Goal: Transaction & Acquisition: Purchase product/service

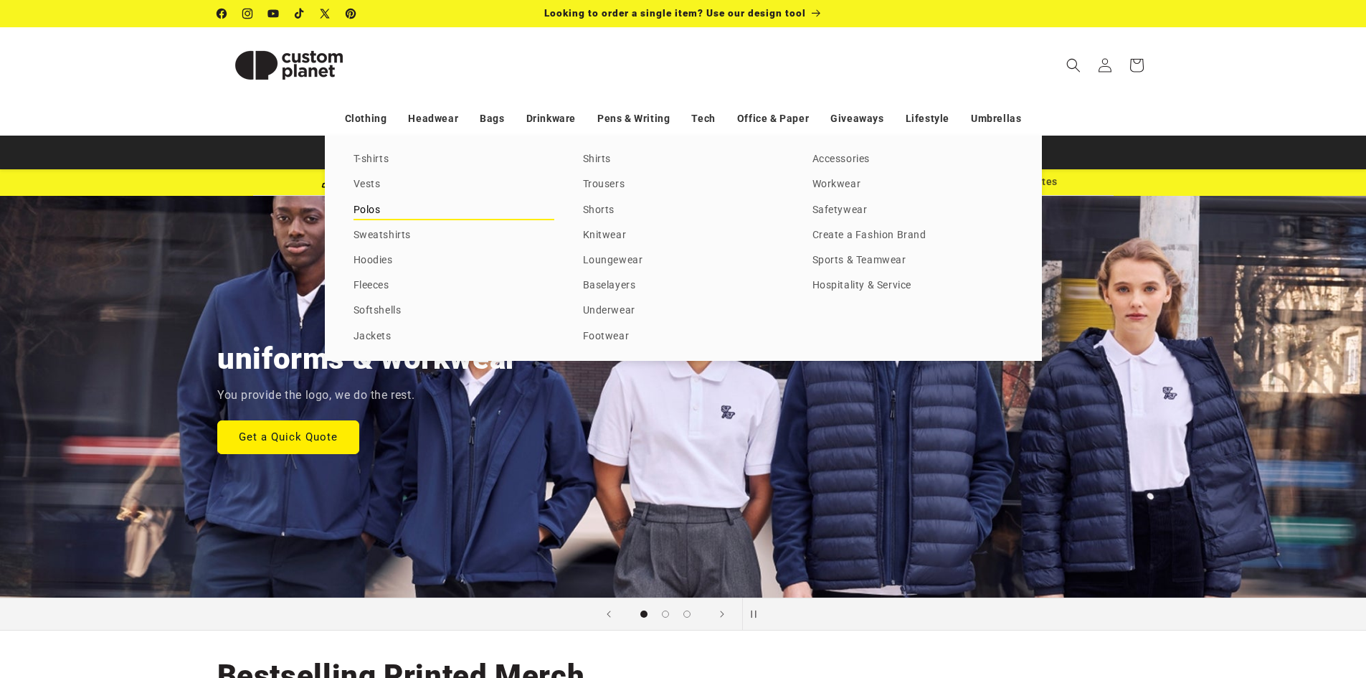
click at [371, 215] on link "Polos" at bounding box center [454, 210] width 201 height 19
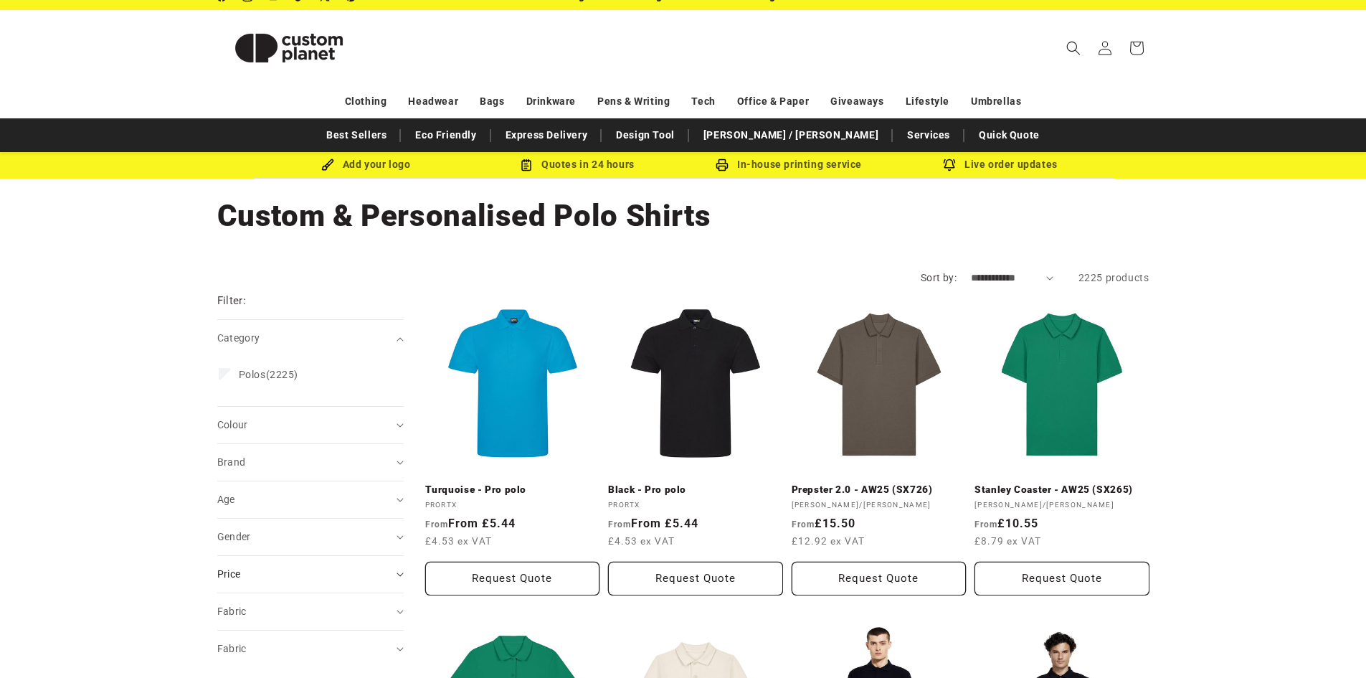
scroll to position [143, 0]
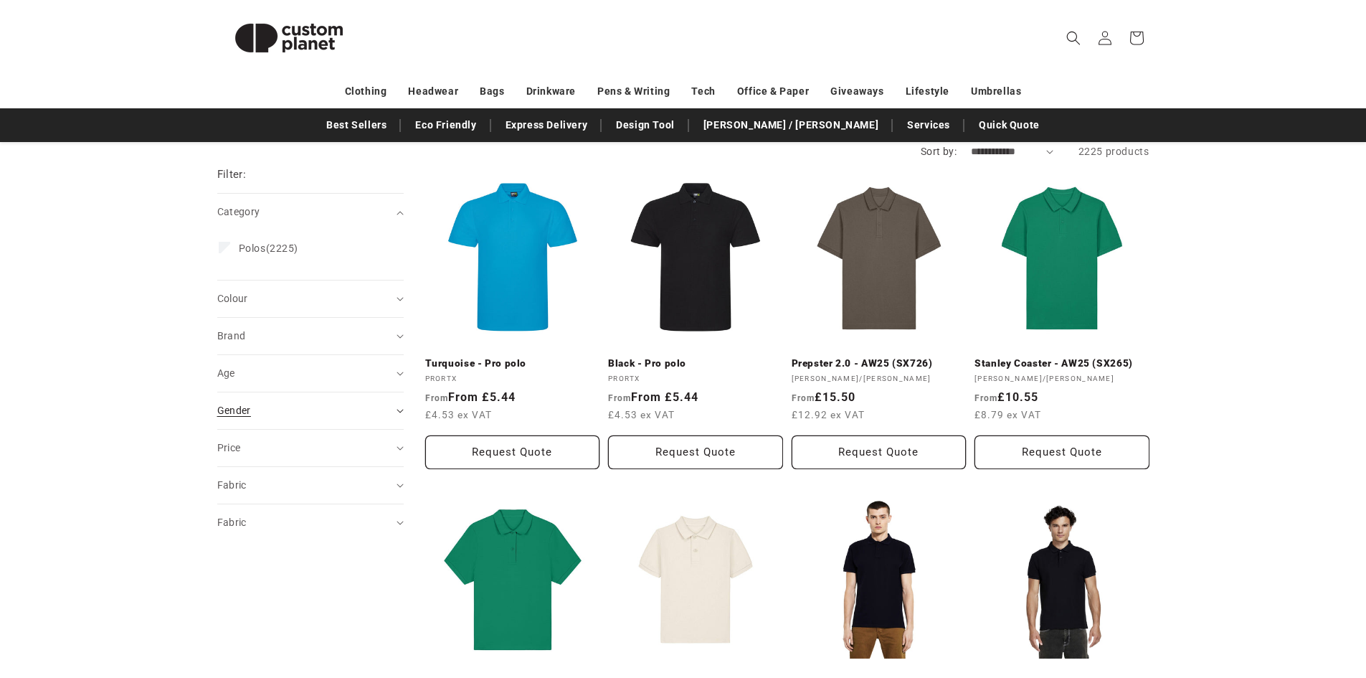
click at [399, 408] on summary "Gender (0)" at bounding box center [310, 410] width 186 height 37
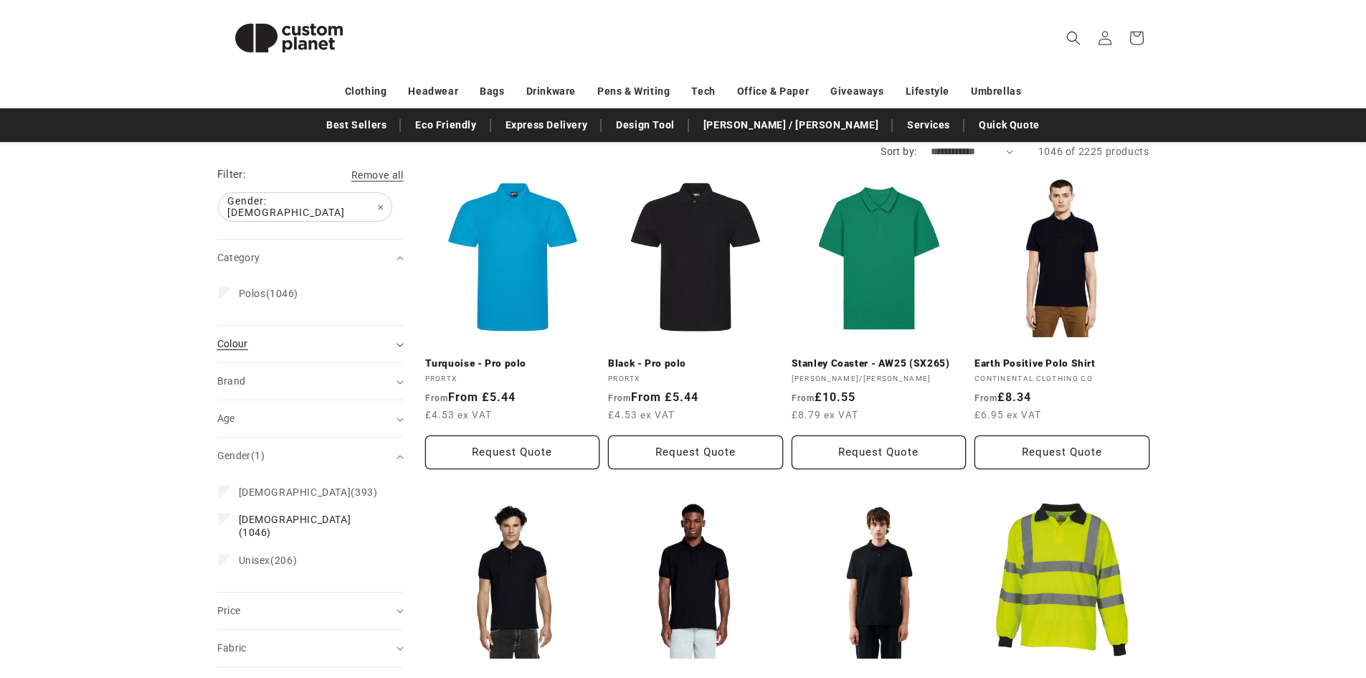
click at [401, 343] on icon "Colour (0 selected)" at bounding box center [400, 345] width 7 height 4
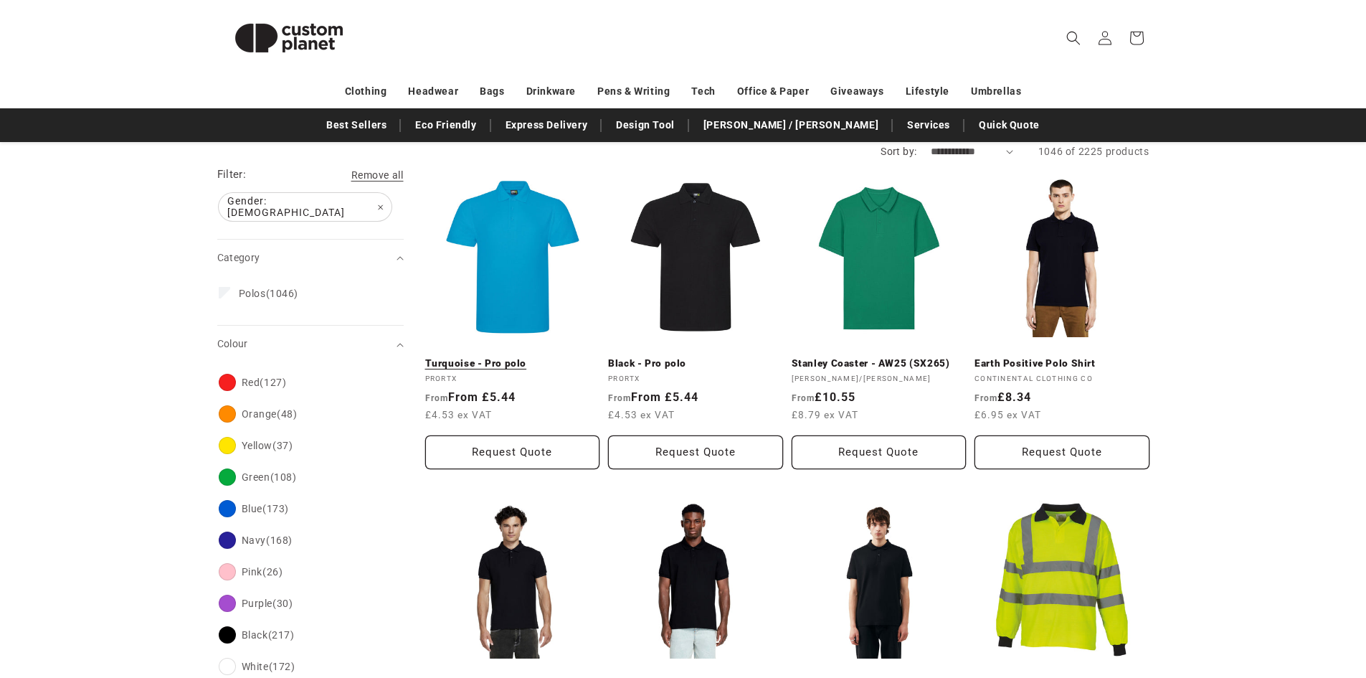
click at [474, 365] on link "Turquoise - Pro polo" at bounding box center [512, 363] width 175 height 13
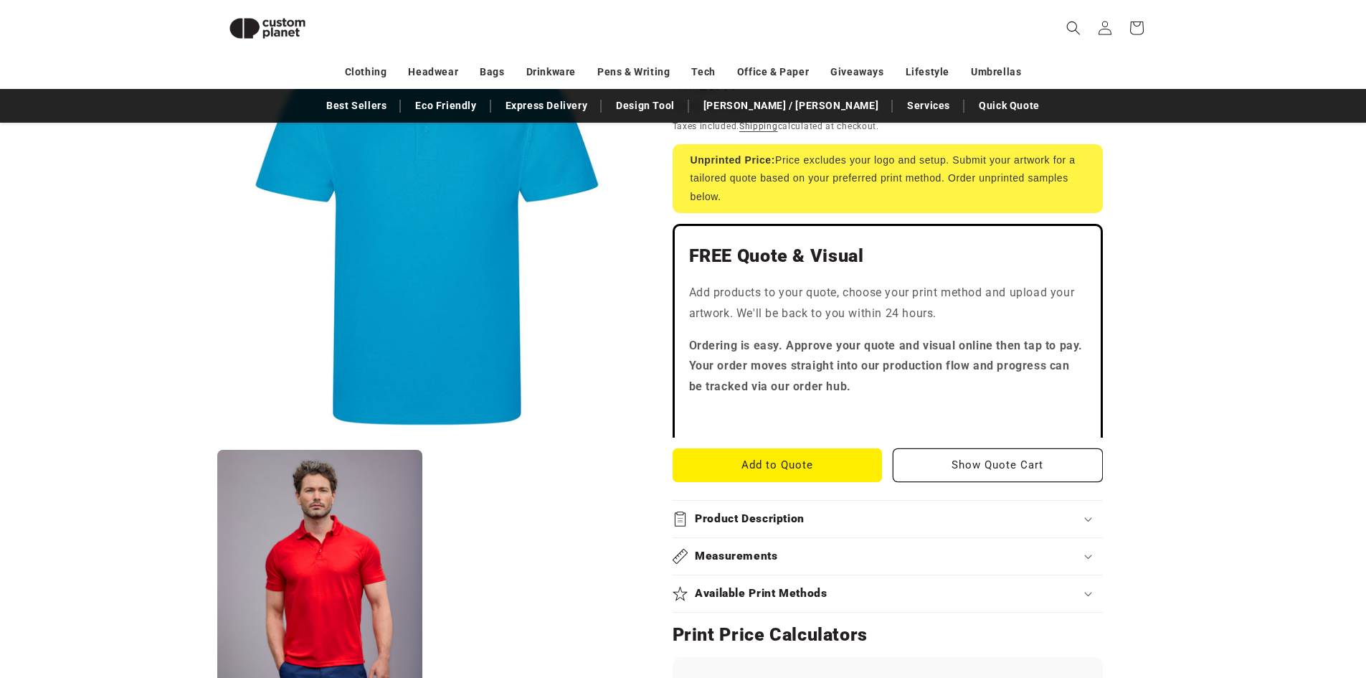
scroll to position [339, 0]
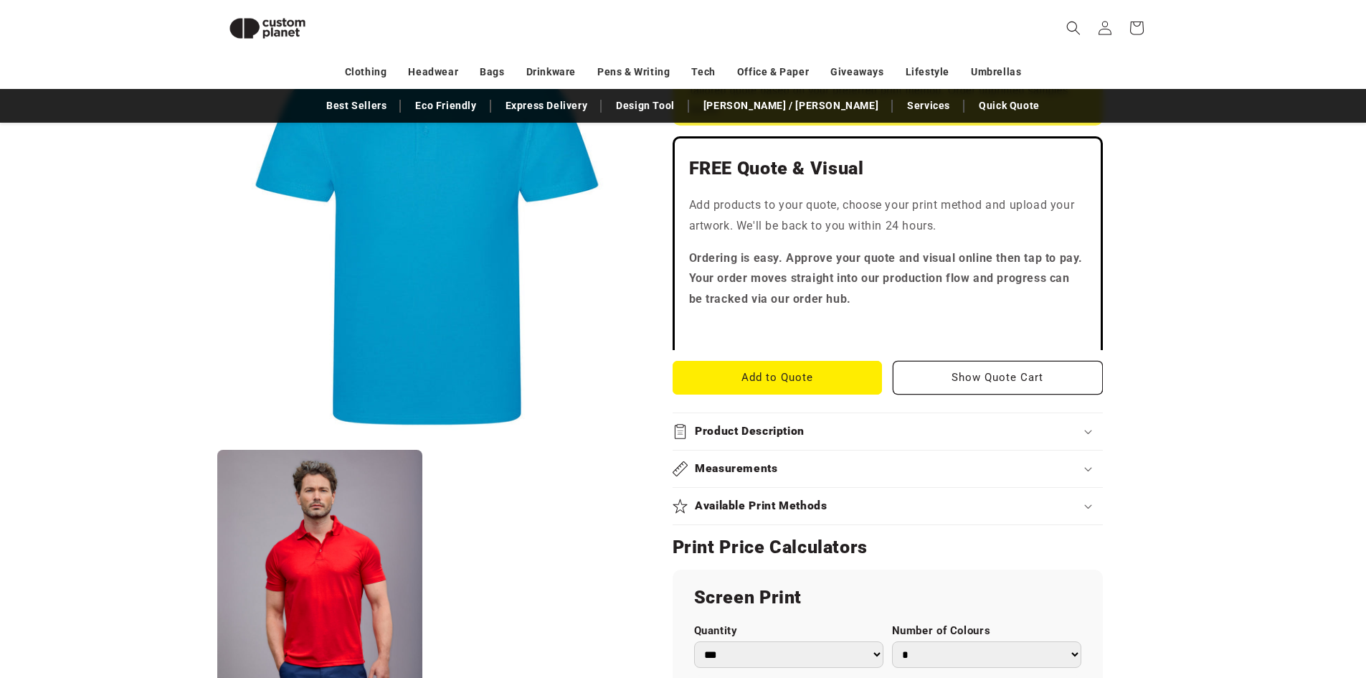
click at [1084, 430] on icon at bounding box center [1087, 432] width 7 height 4
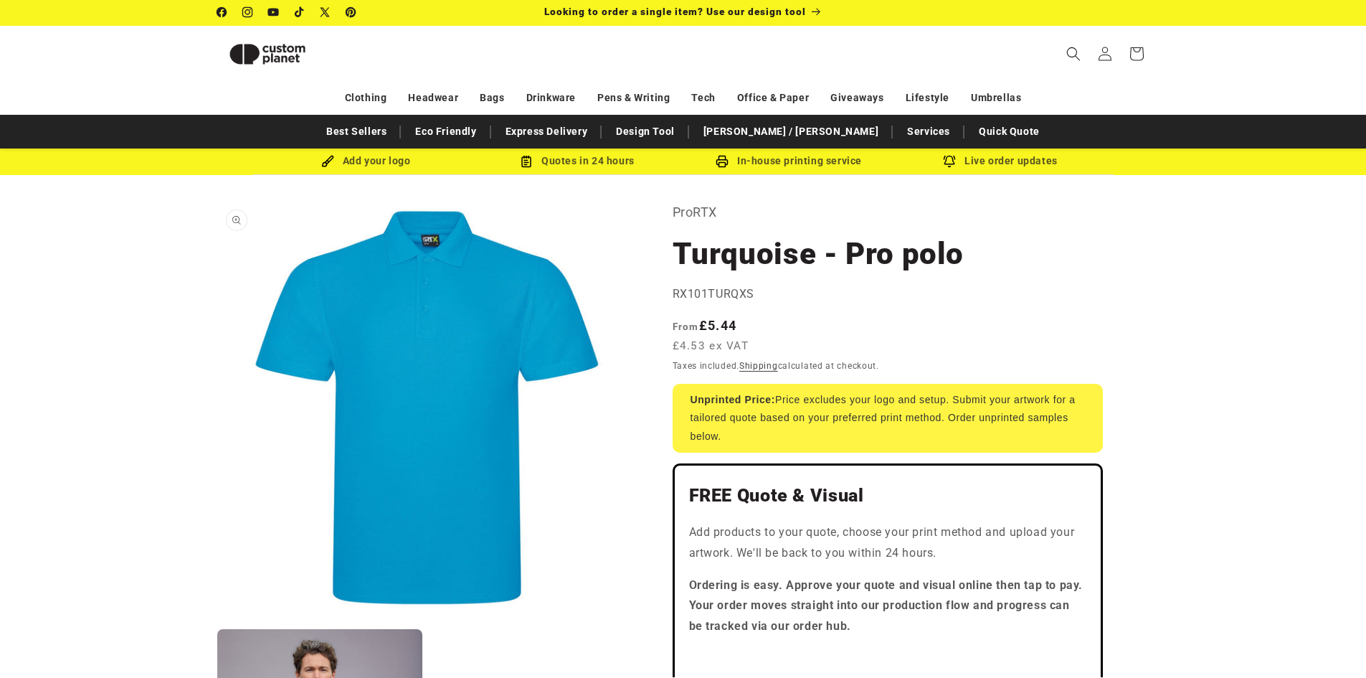
scroll to position [0, 0]
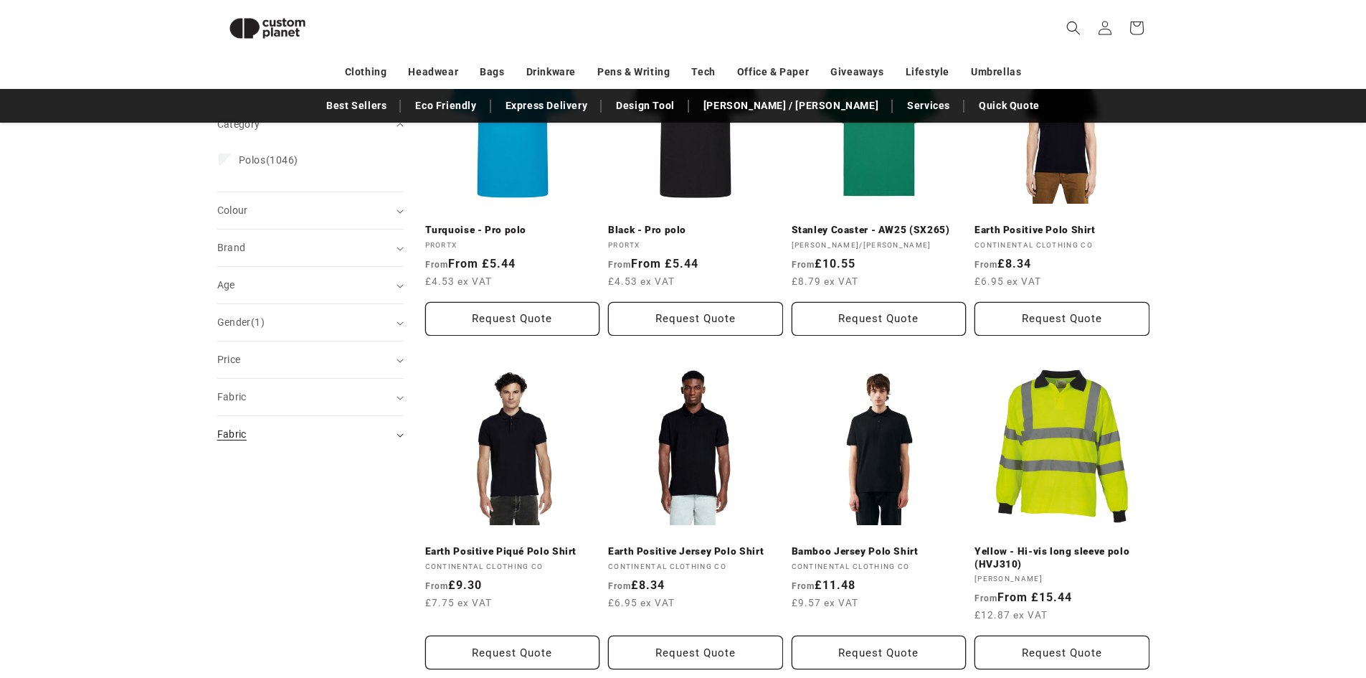
scroll to position [267, 0]
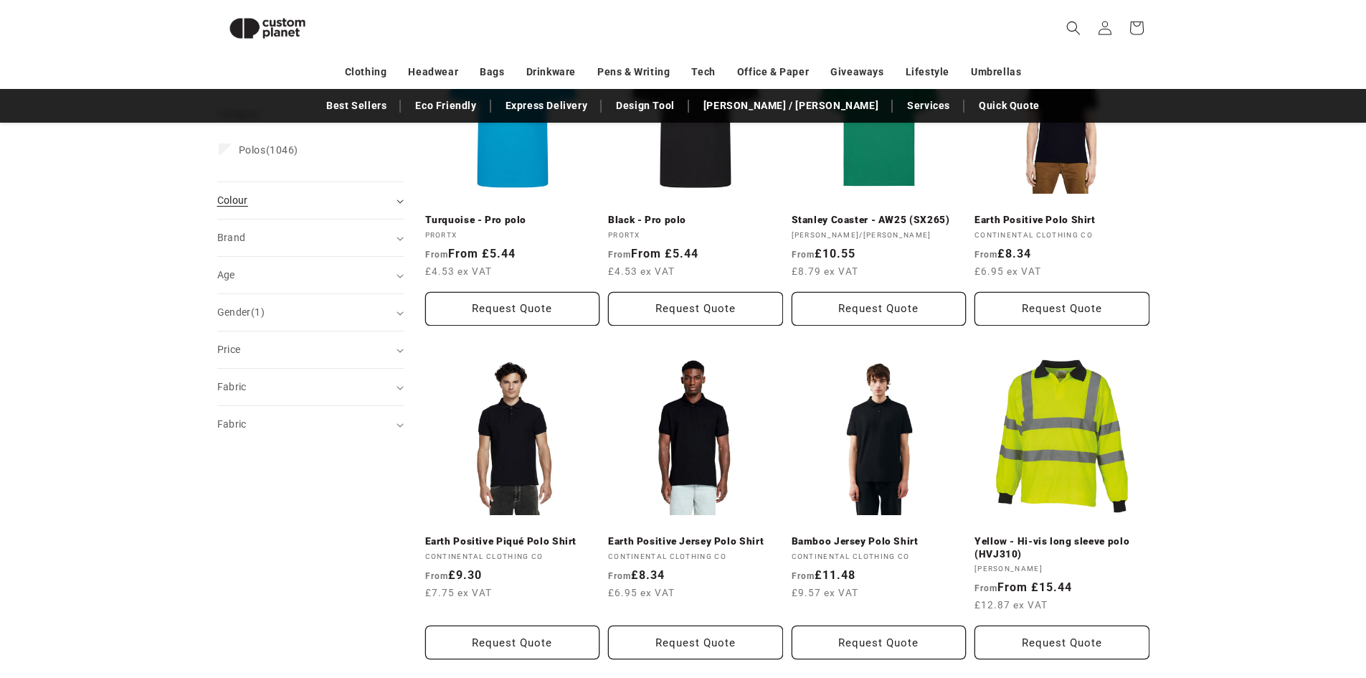
click at [400, 199] on icon "Colour (0 selected)" at bounding box center [400, 201] width 7 height 4
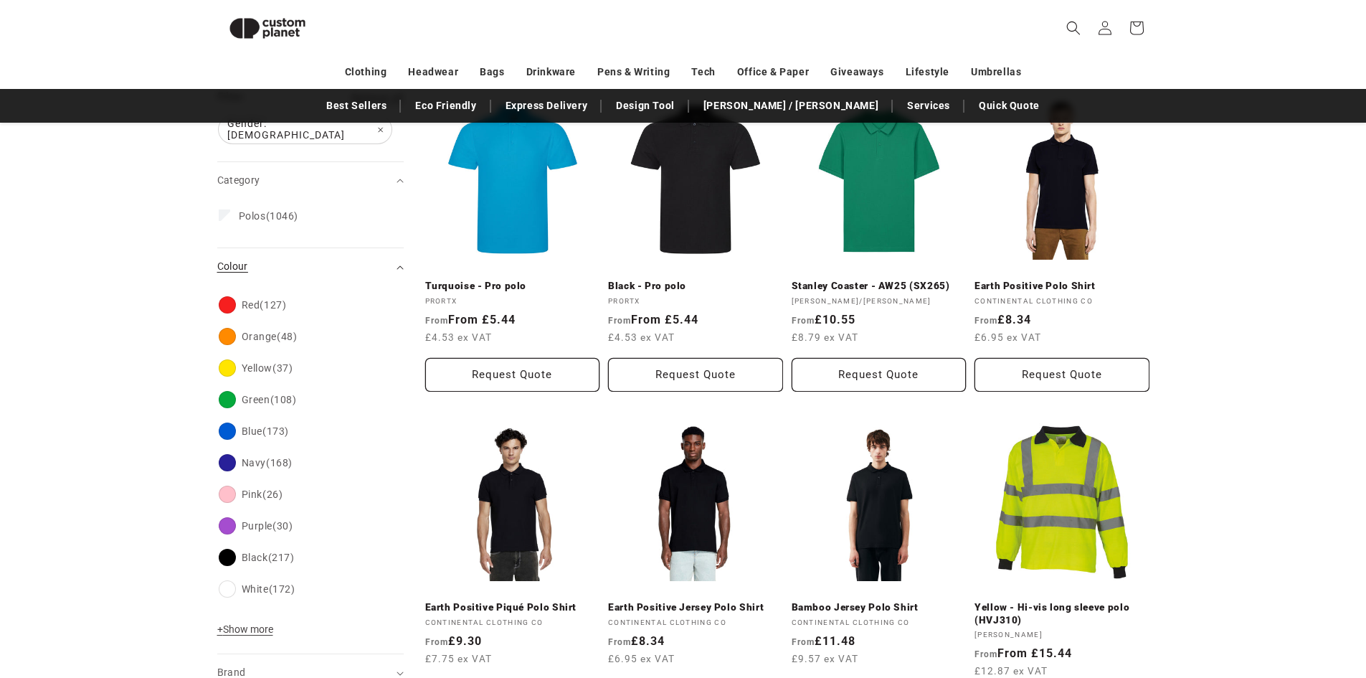
scroll to position [196, 0]
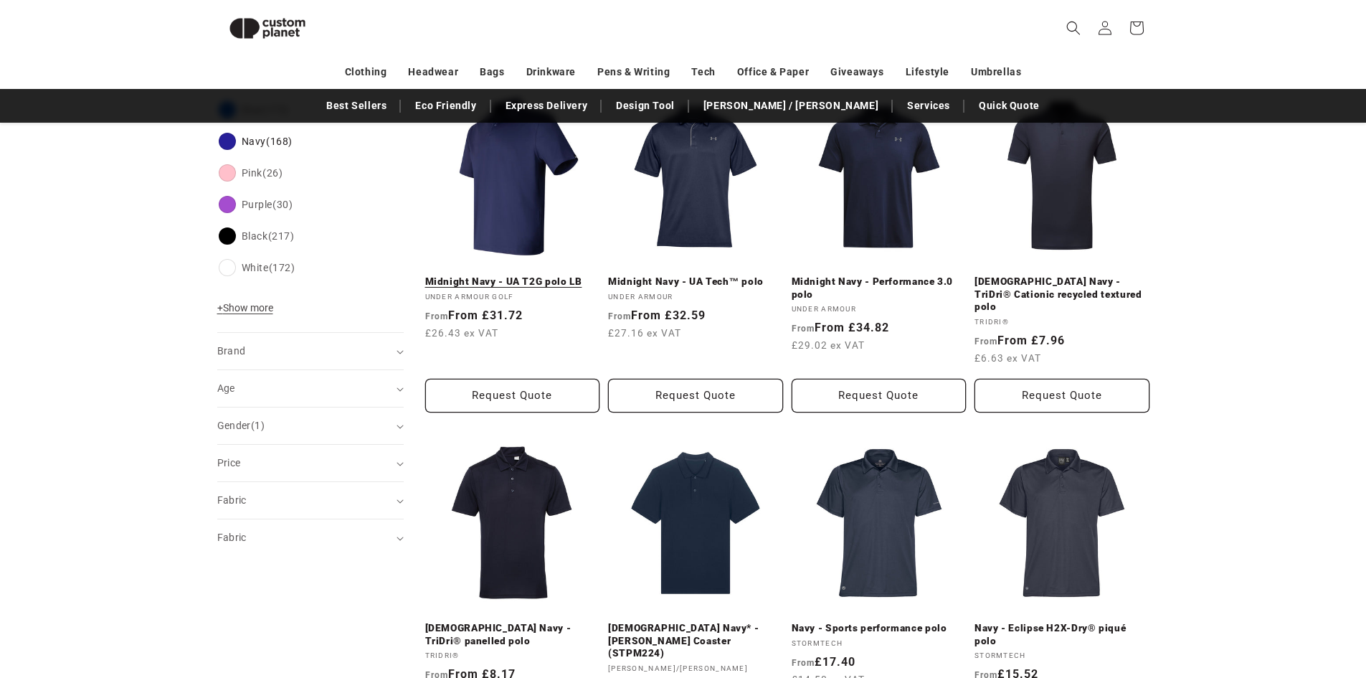
scroll to position [338, 0]
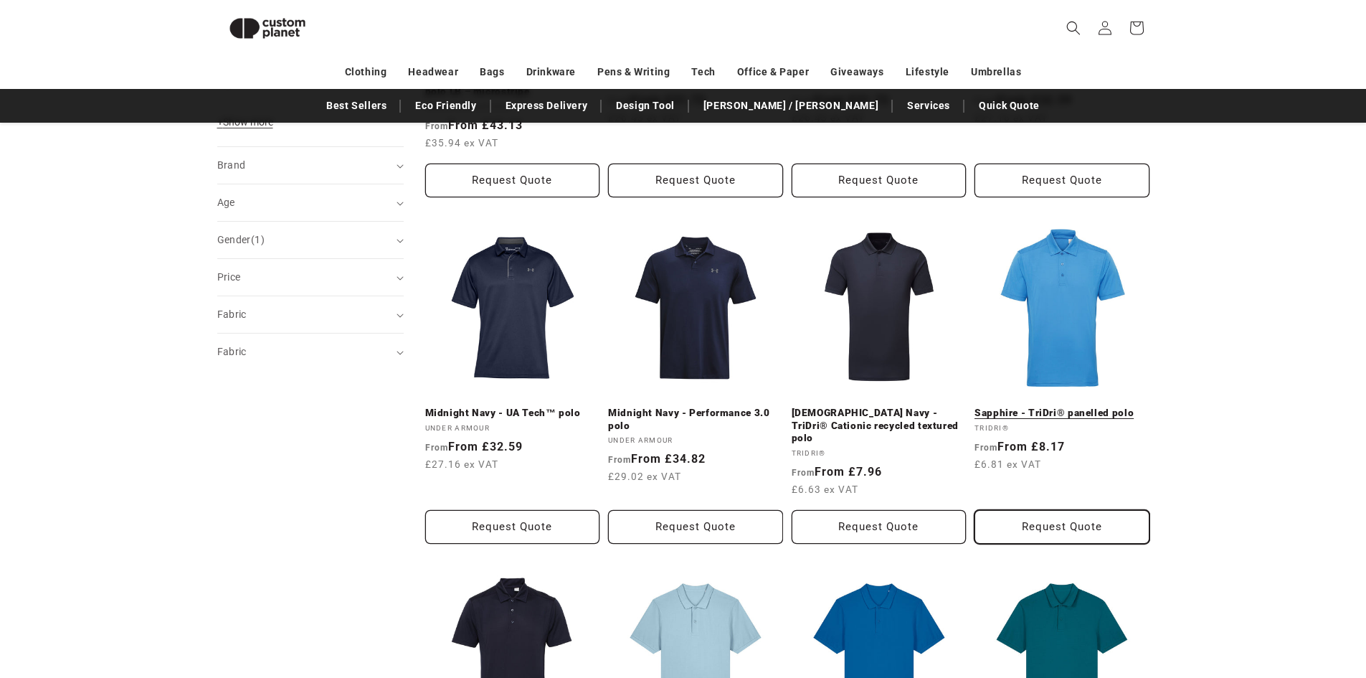
scroll to position [769, 0]
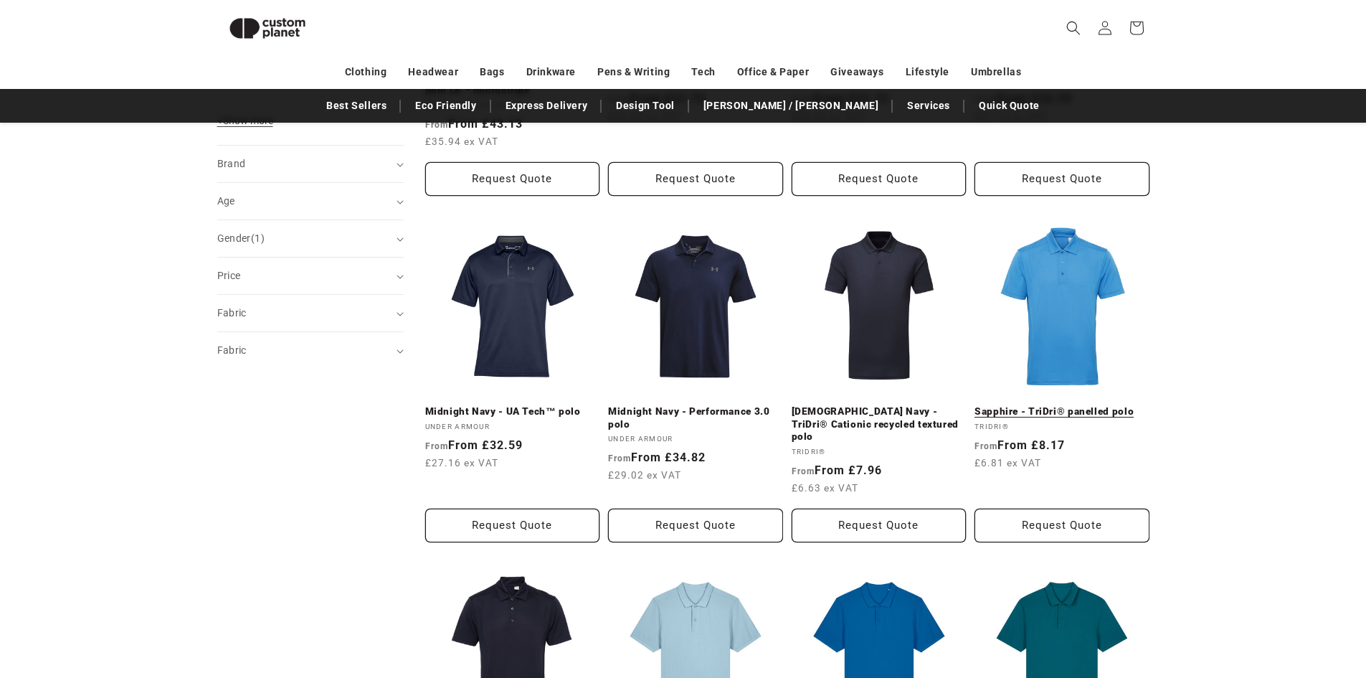
click at [1051, 412] on link "Sapphire - TriDri® panelled polo" at bounding box center [1062, 411] width 175 height 13
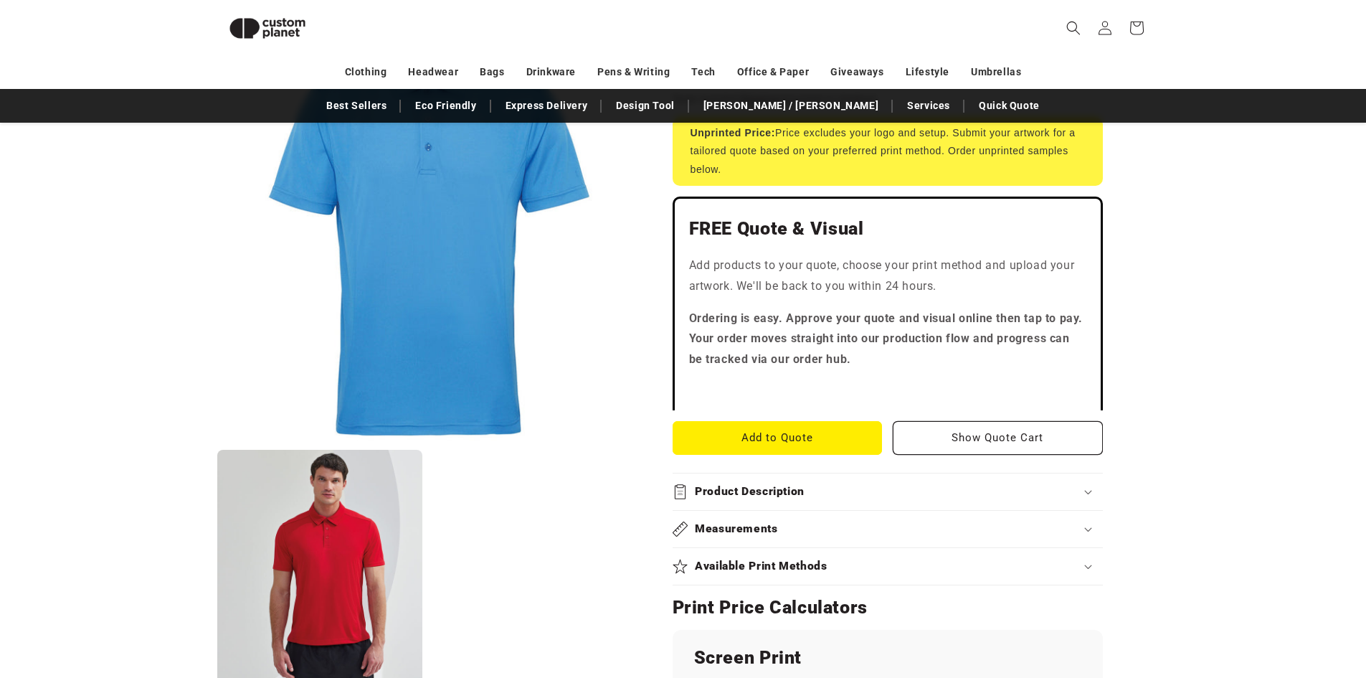
scroll to position [340, 0]
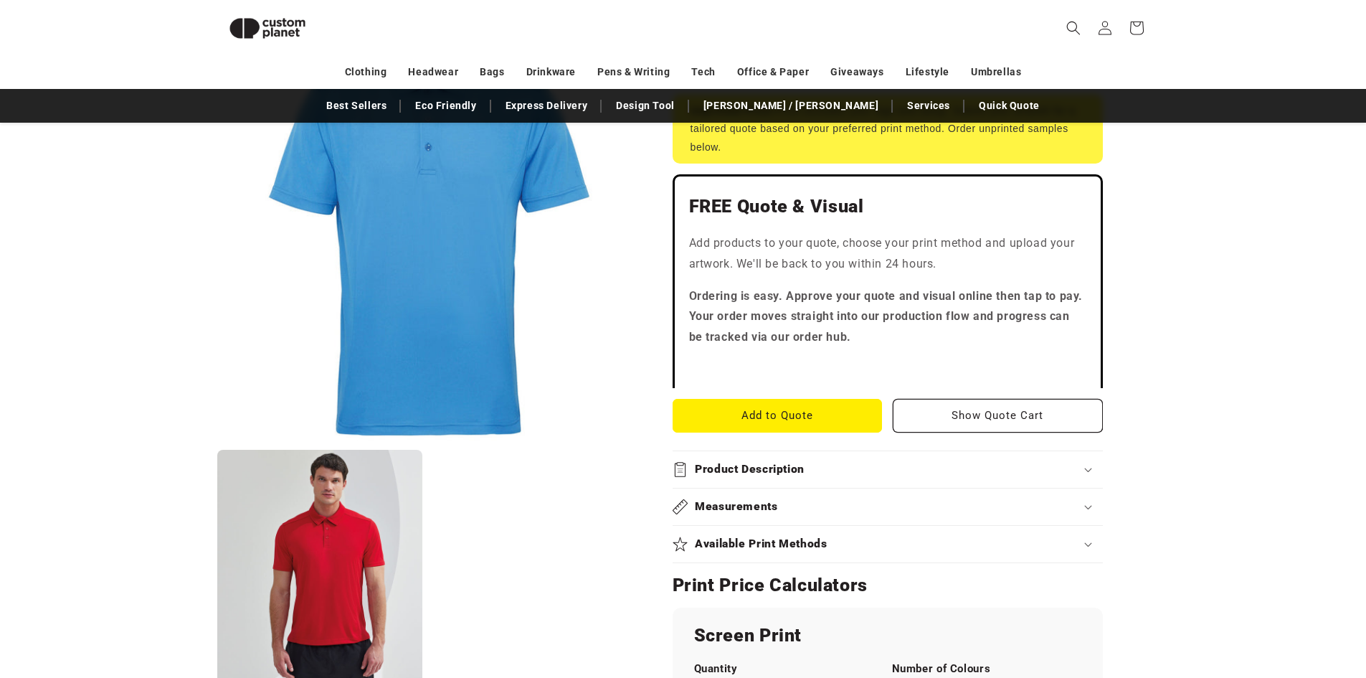
click at [1088, 468] on icon at bounding box center [1087, 470] width 7 height 4
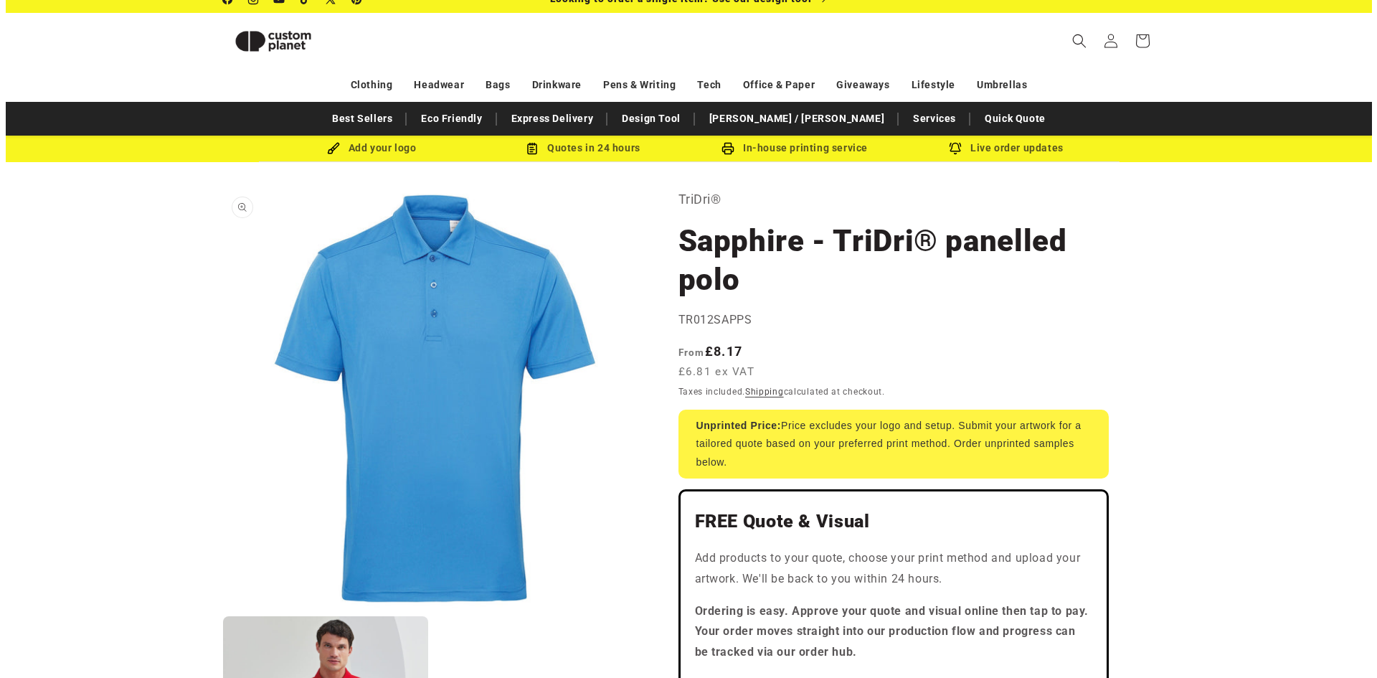
scroll to position [0, 0]
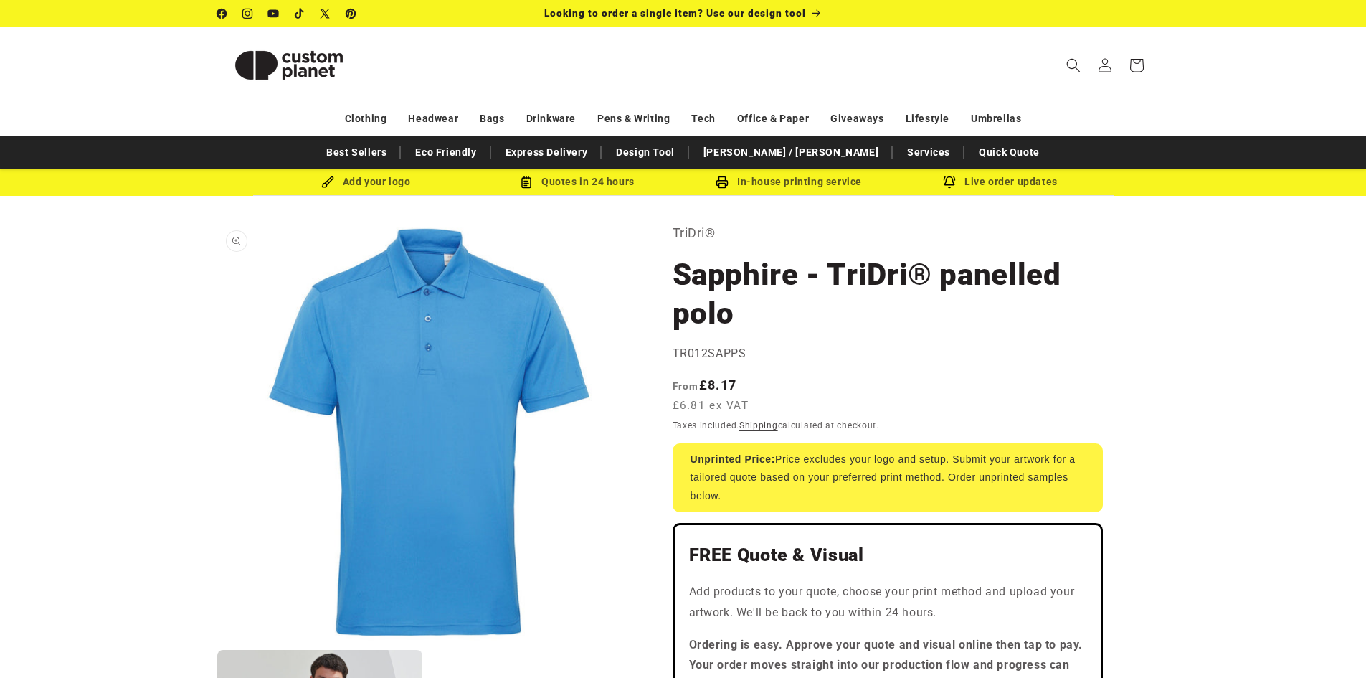
click at [217, 641] on button "Open media 1 in modal" at bounding box center [217, 641] width 0 height 0
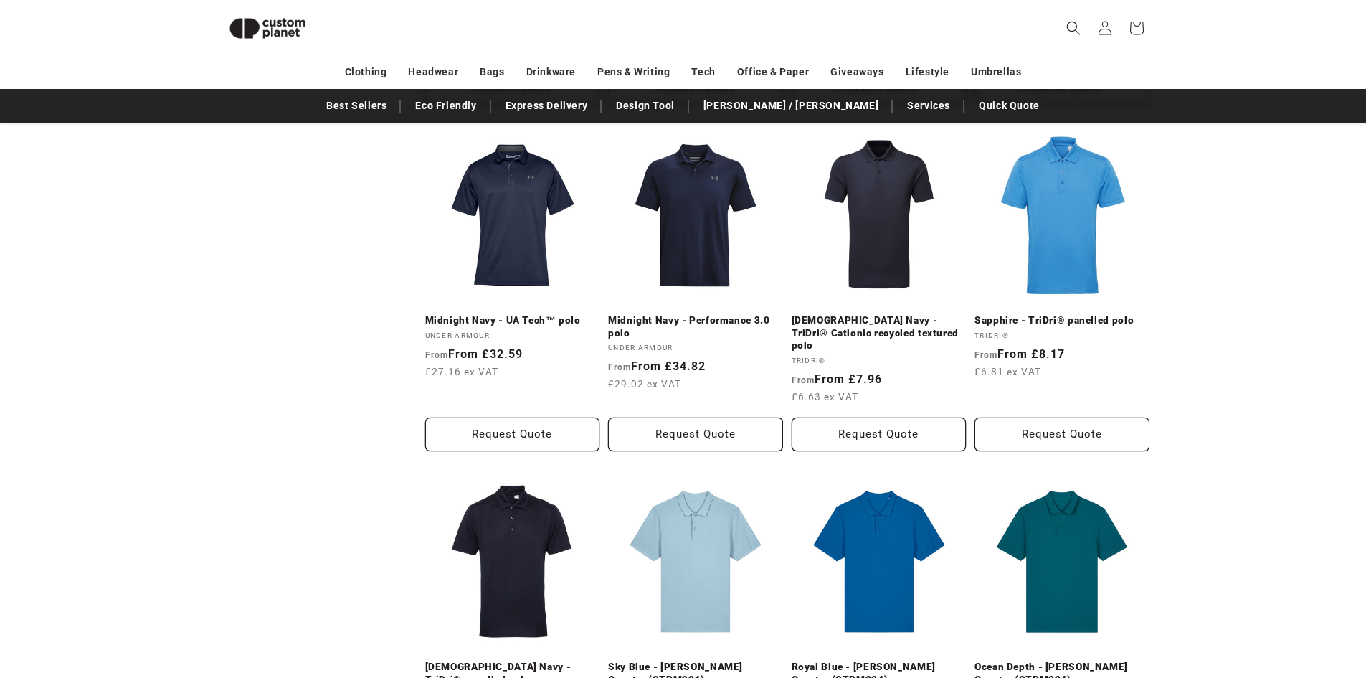
scroll to position [770, 0]
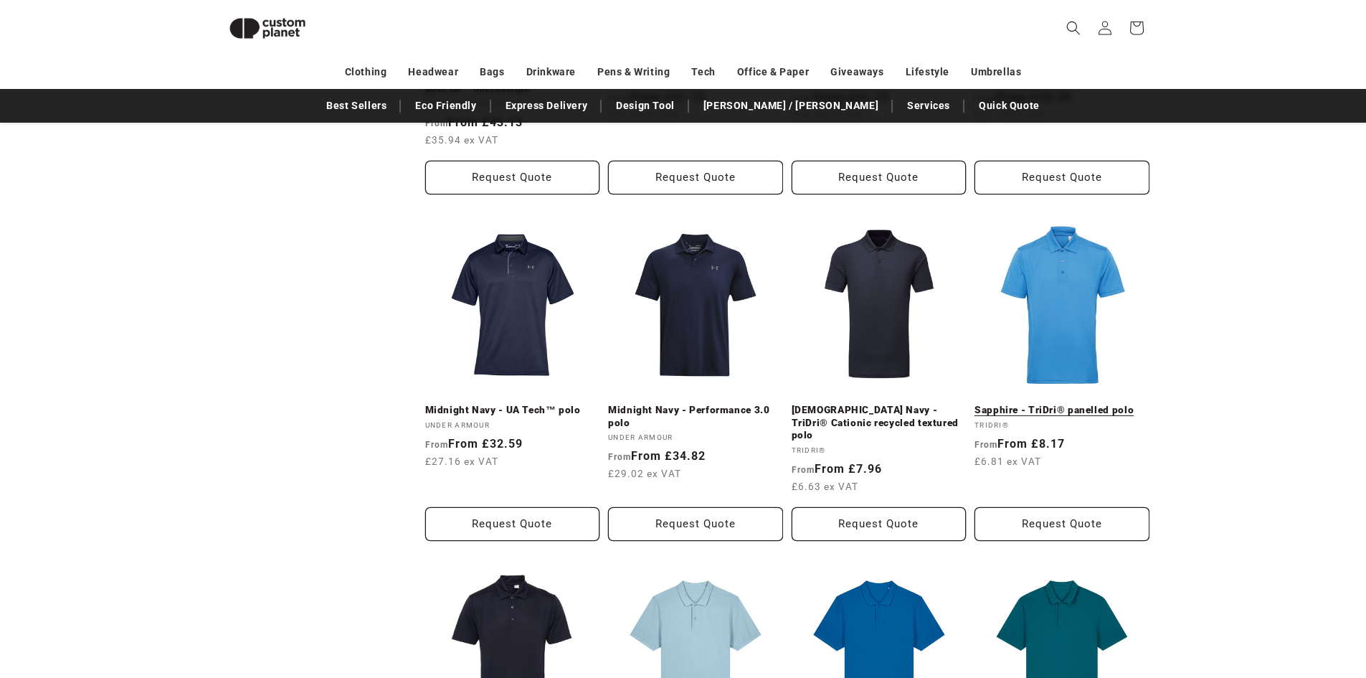
click at [1086, 407] on link "Sapphire - TriDri® panelled polo" at bounding box center [1062, 410] width 175 height 13
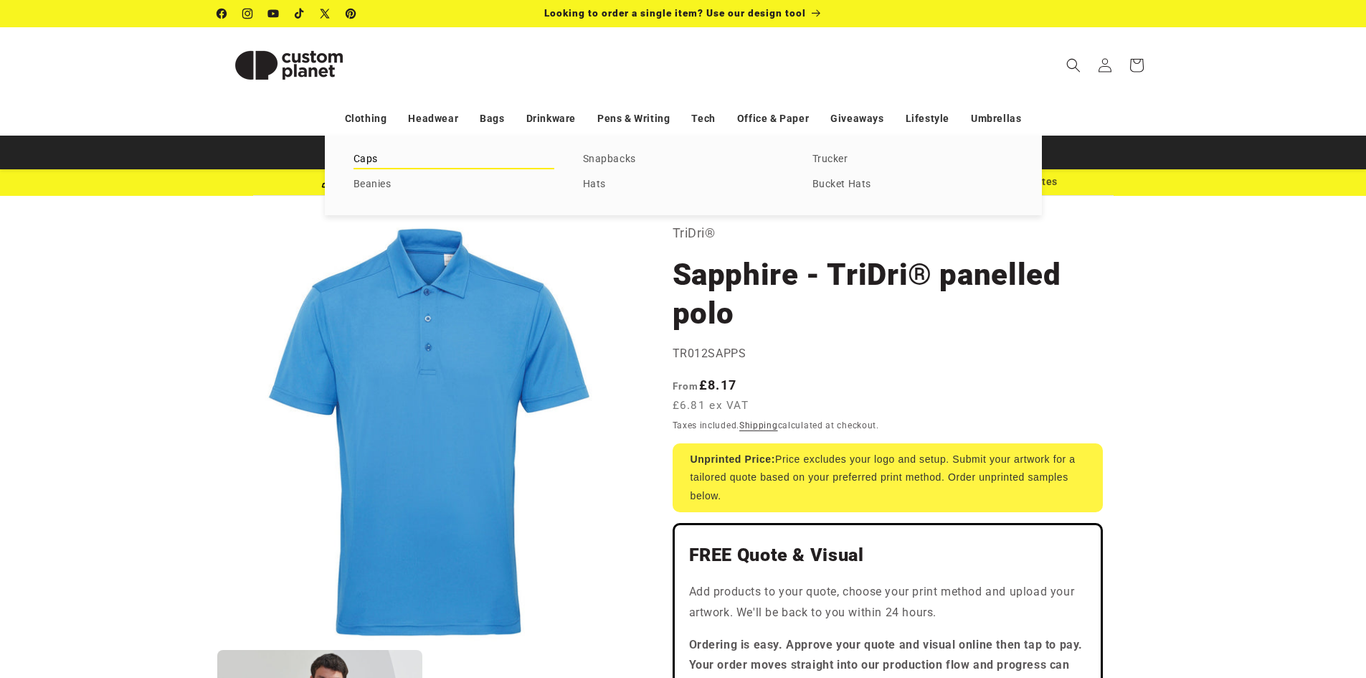
click at [364, 156] on link "Caps" at bounding box center [454, 159] width 201 height 19
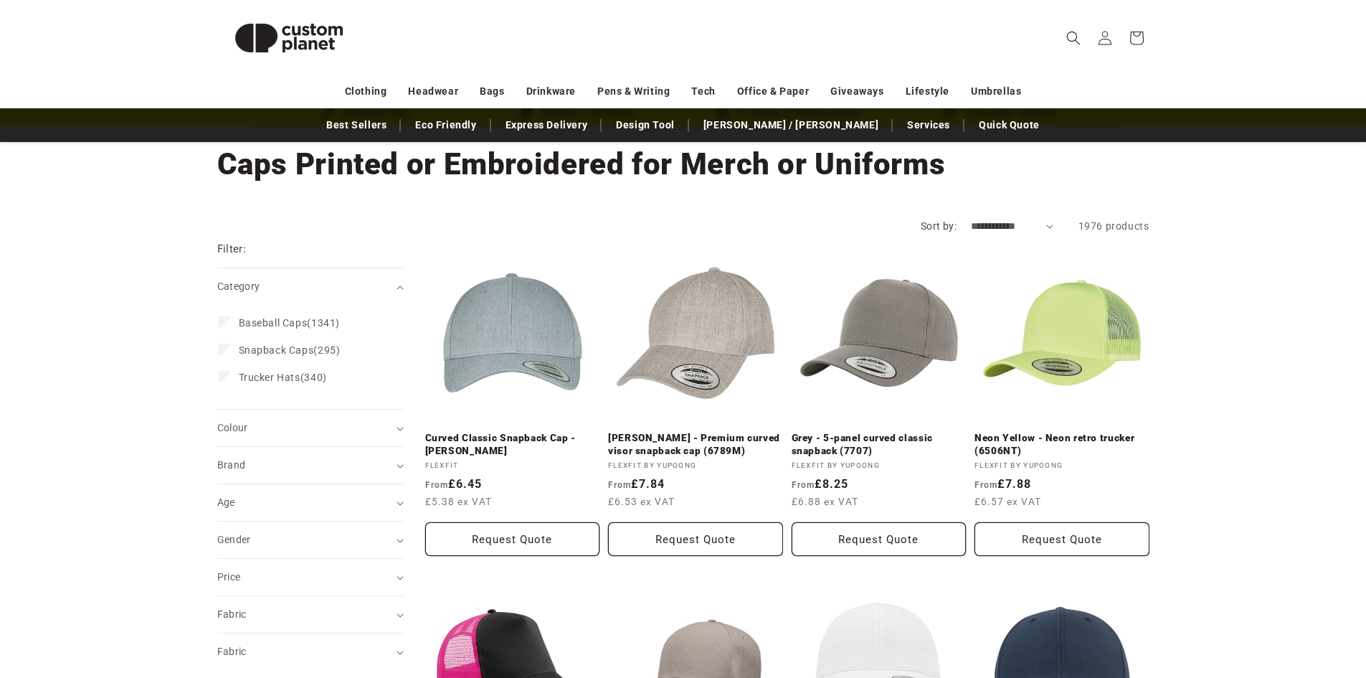
scroll to position [143, 0]
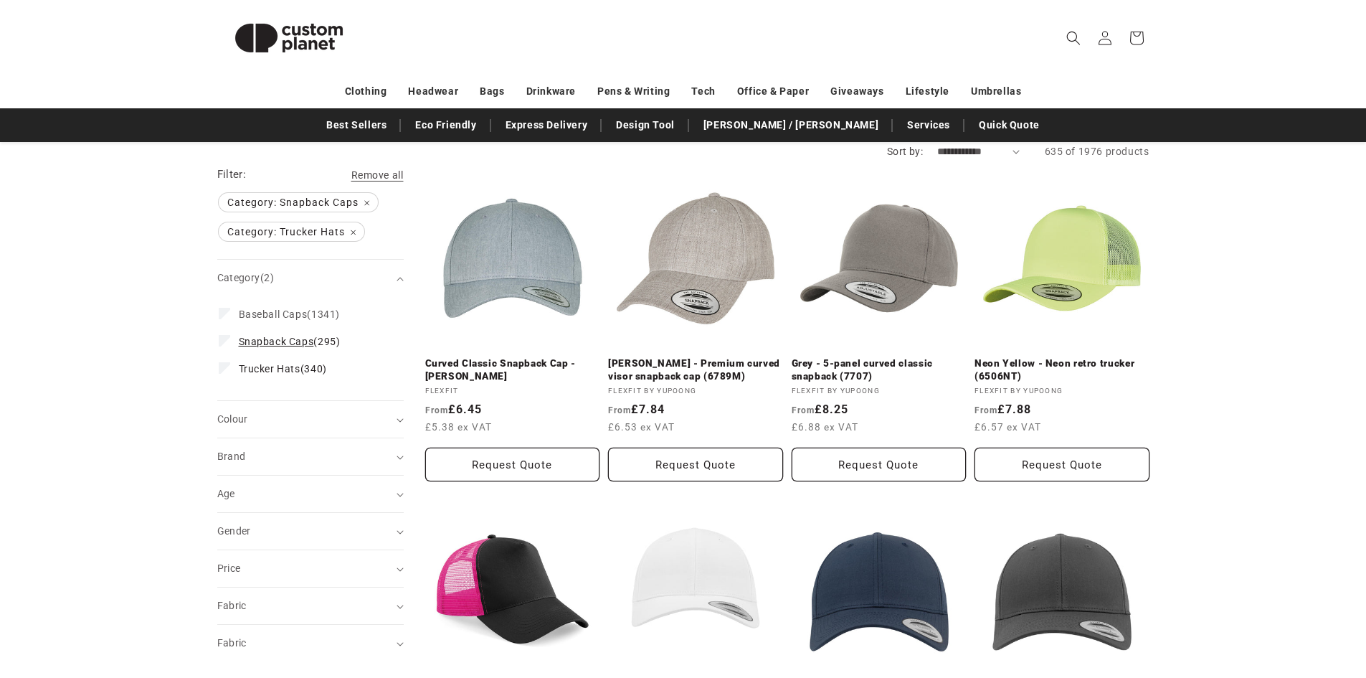
click at [226, 340] on icon at bounding box center [225, 340] width 6 height 4
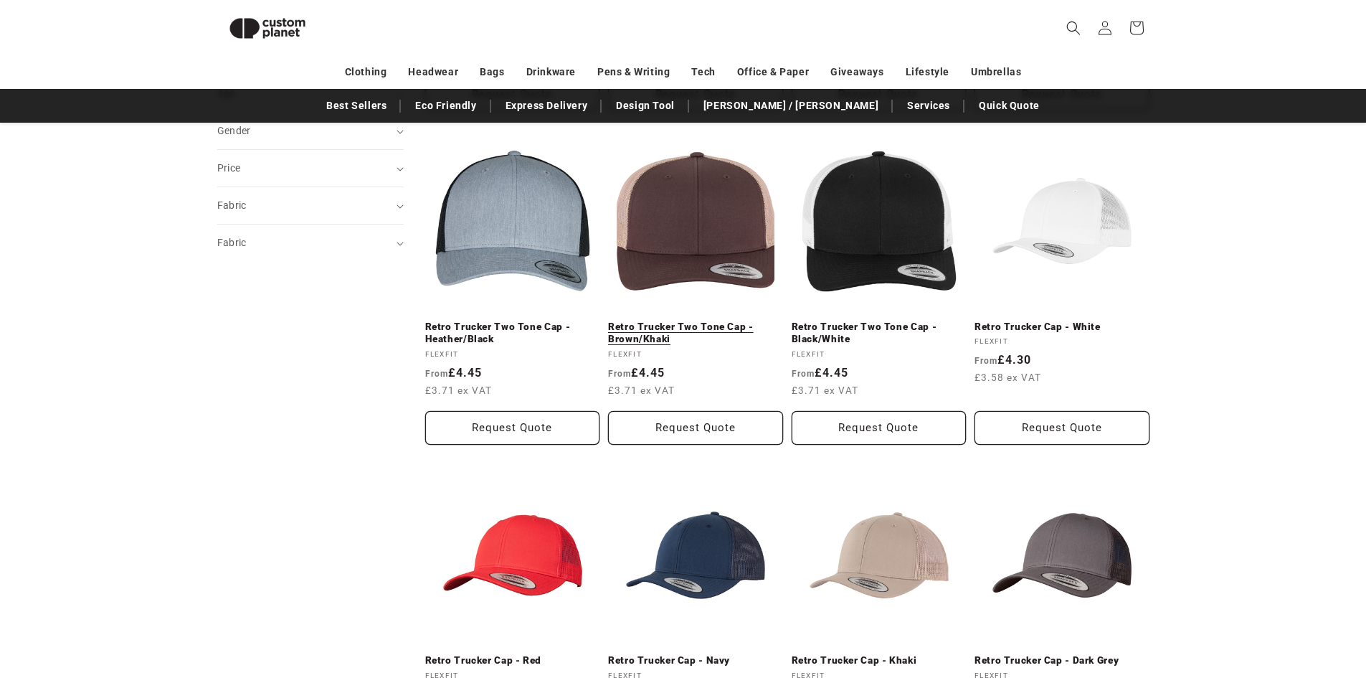
scroll to position [626, 0]
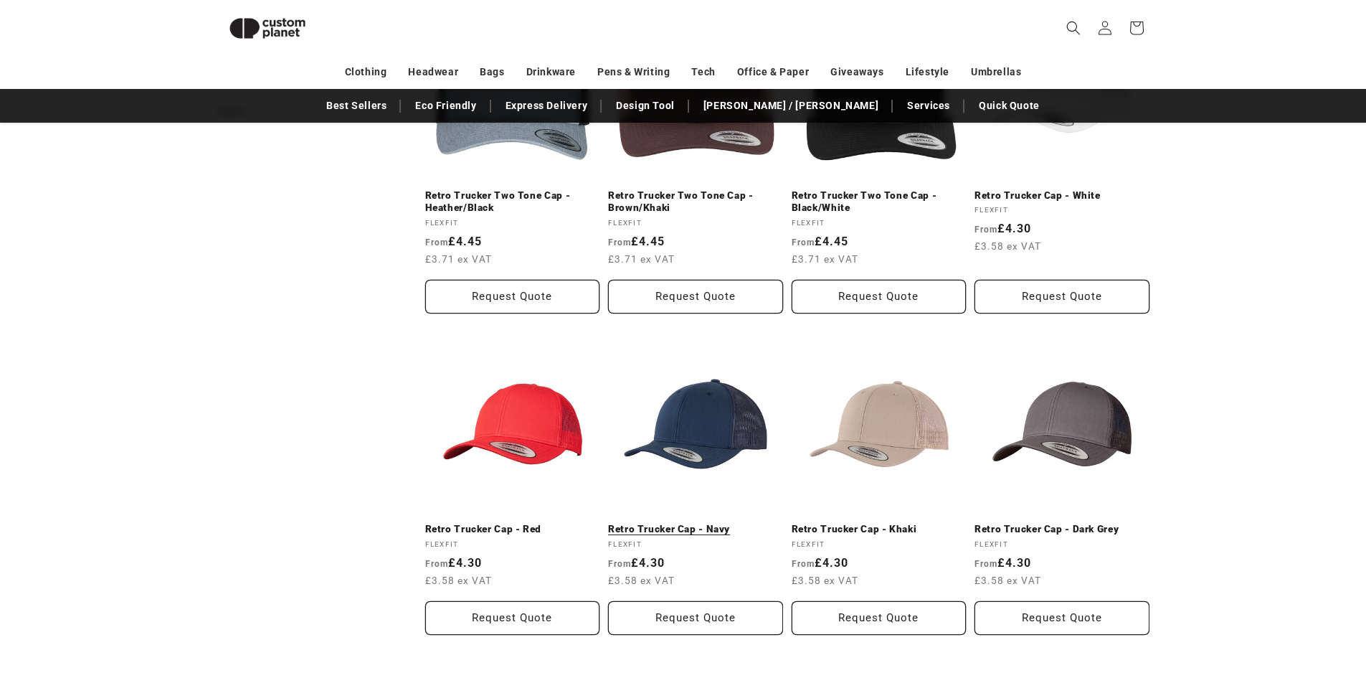
click at [683, 523] on link "Retro Trucker Cap - Navy" at bounding box center [695, 529] width 175 height 13
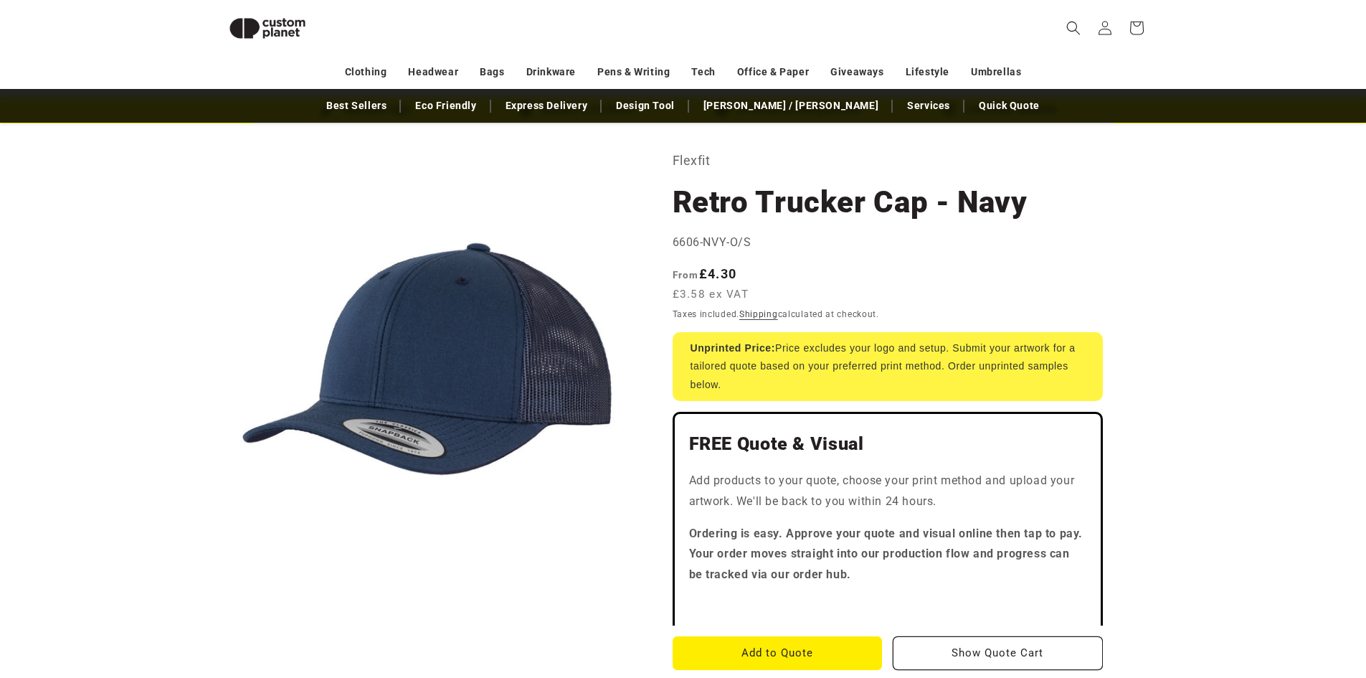
scroll to position [52, 0]
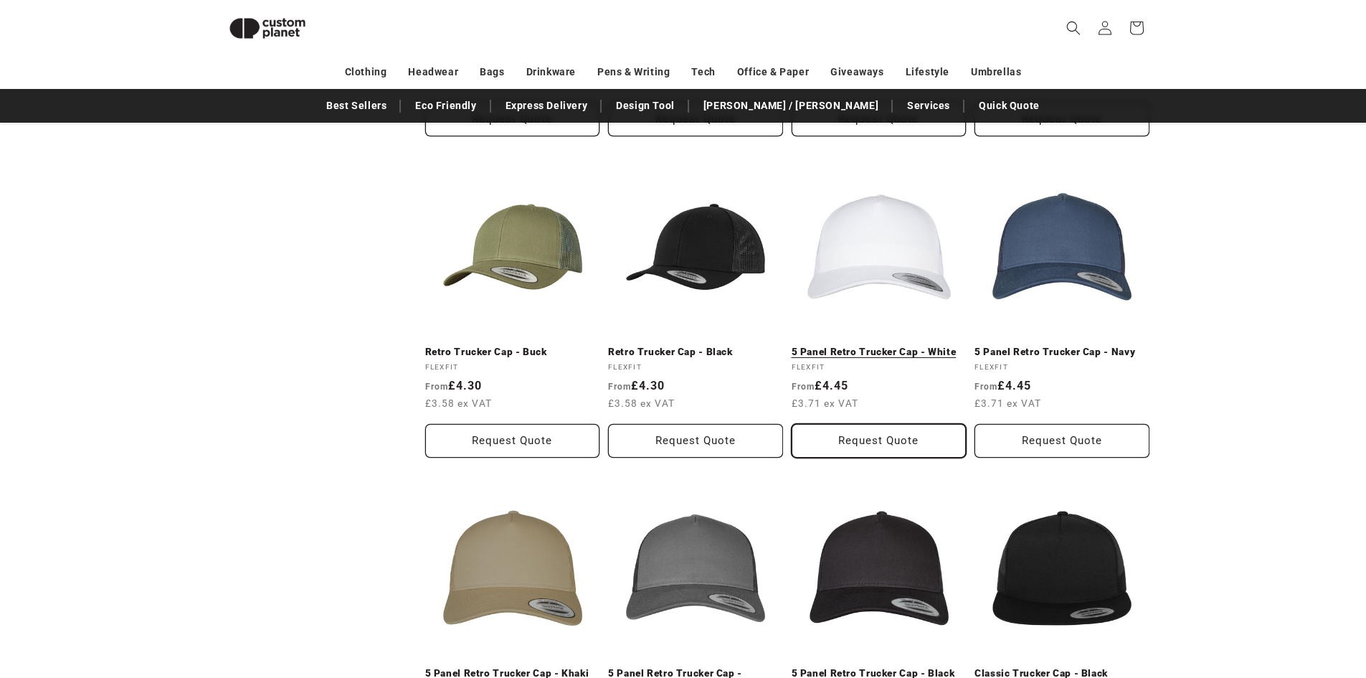
scroll to position [1129, 0]
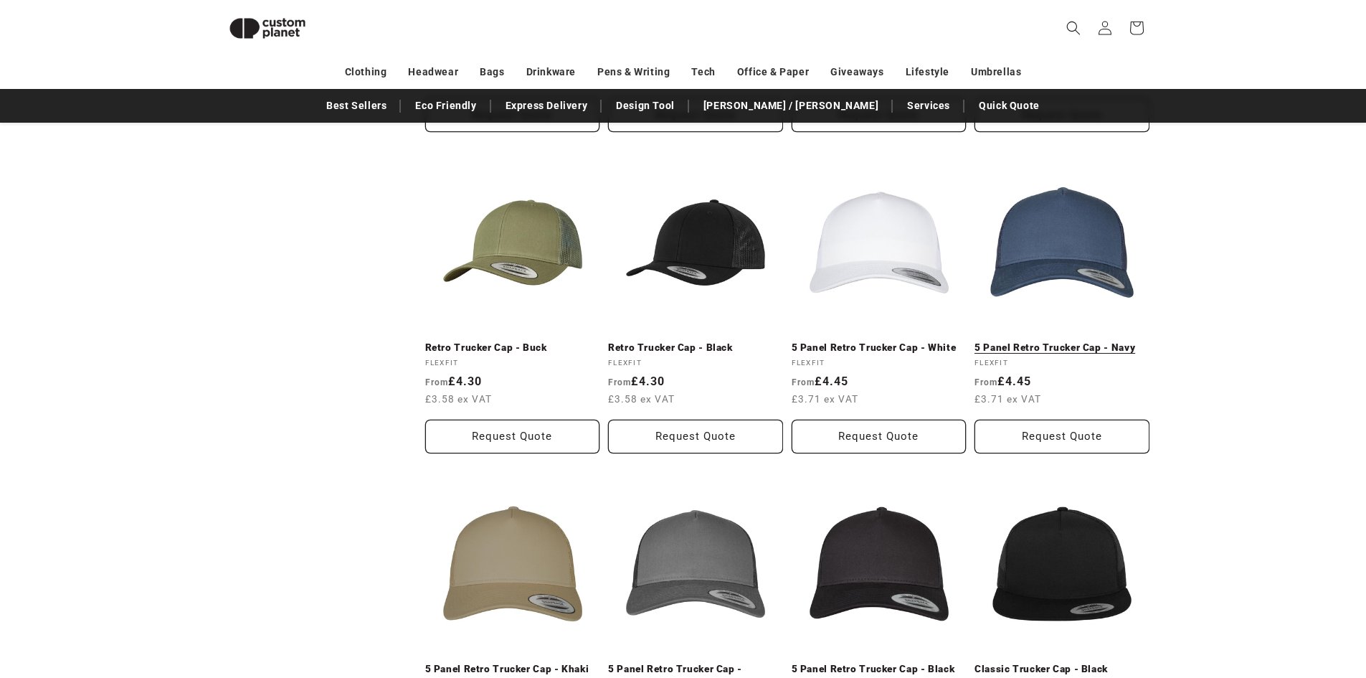
click at [1035, 341] on link "5 Panel Retro Trucker Cap - Navy" at bounding box center [1062, 347] width 175 height 13
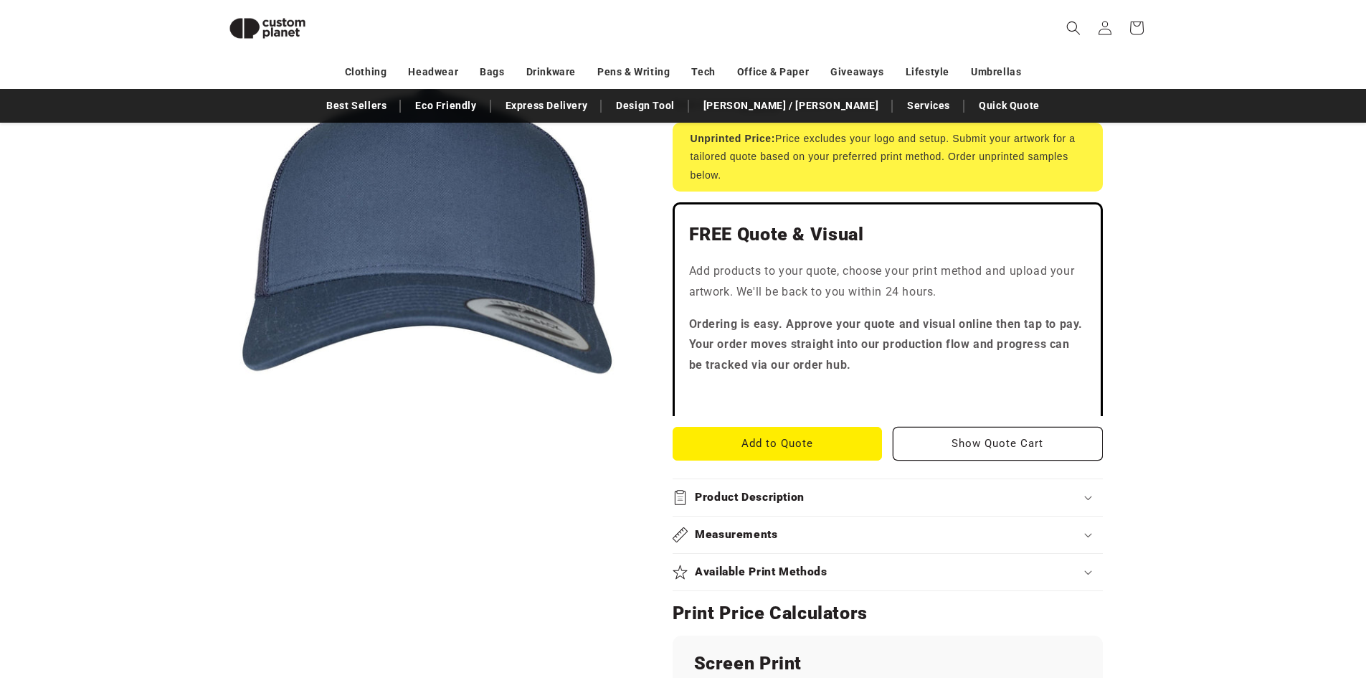
scroll to position [340, 0]
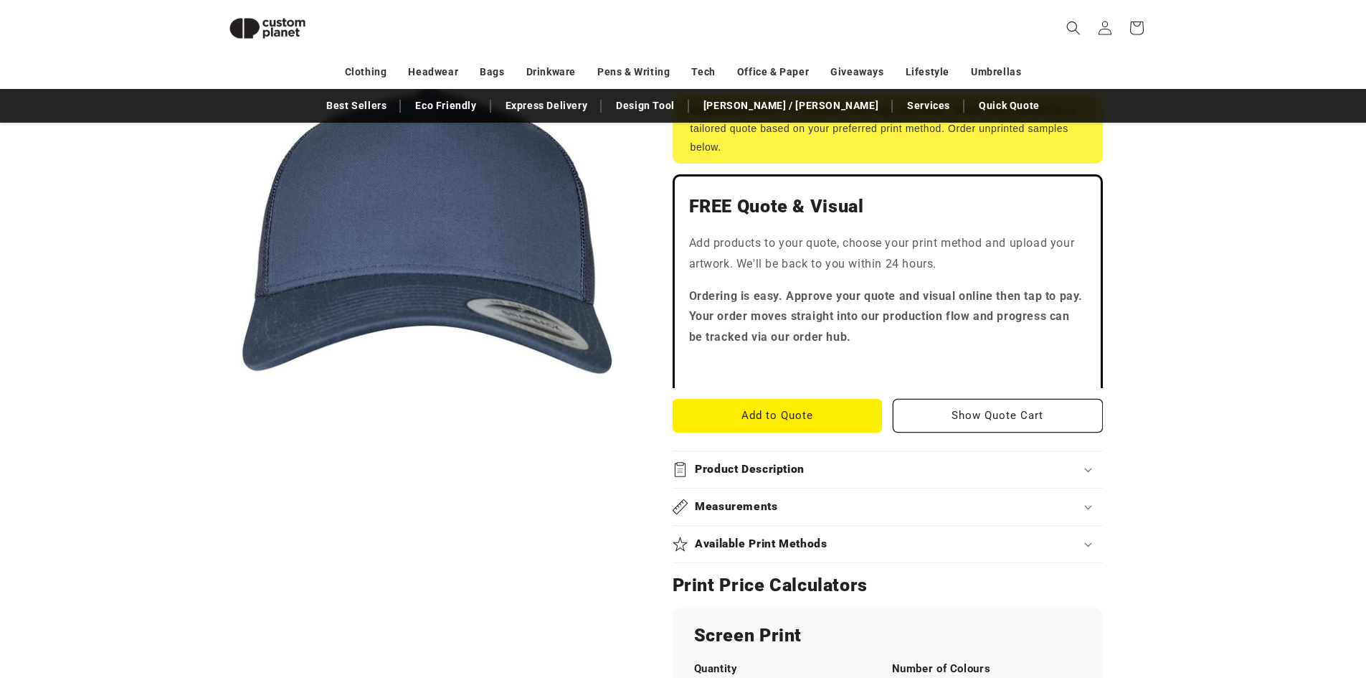
click at [1095, 506] on div "Measurements" at bounding box center [888, 506] width 430 height 15
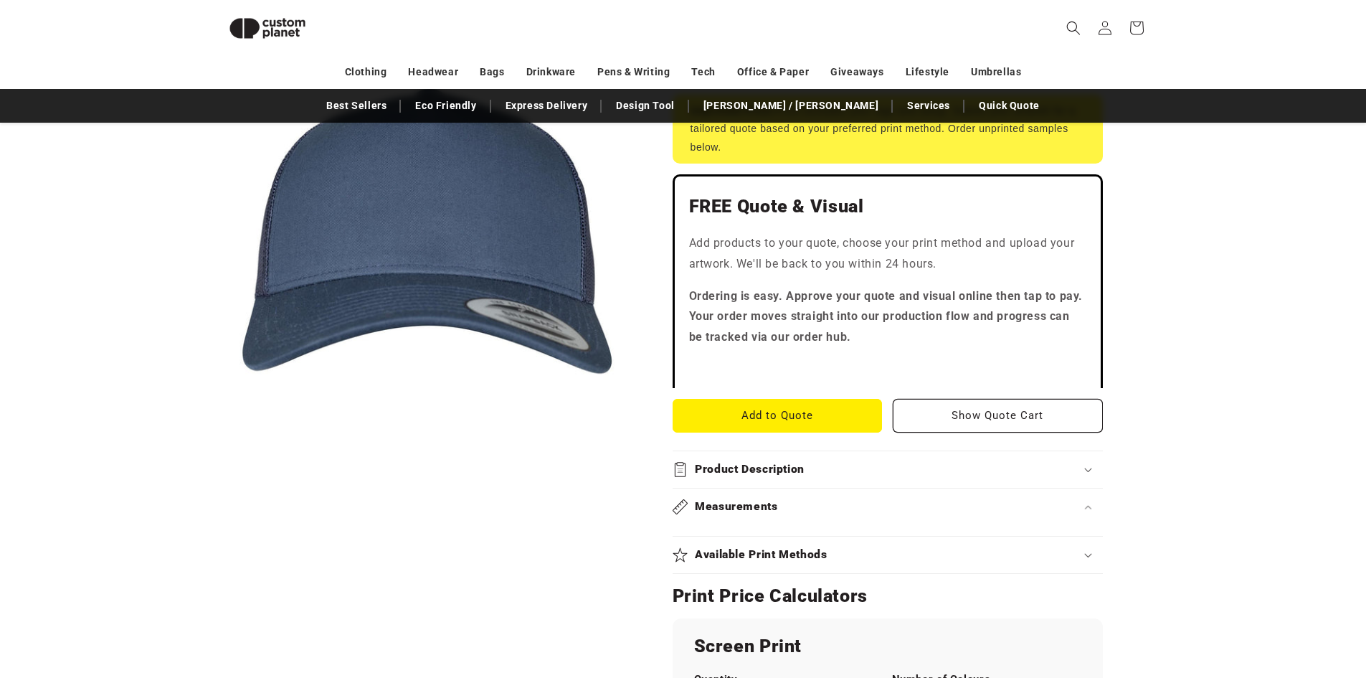
click at [1086, 507] on icon at bounding box center [1087, 507] width 7 height 4
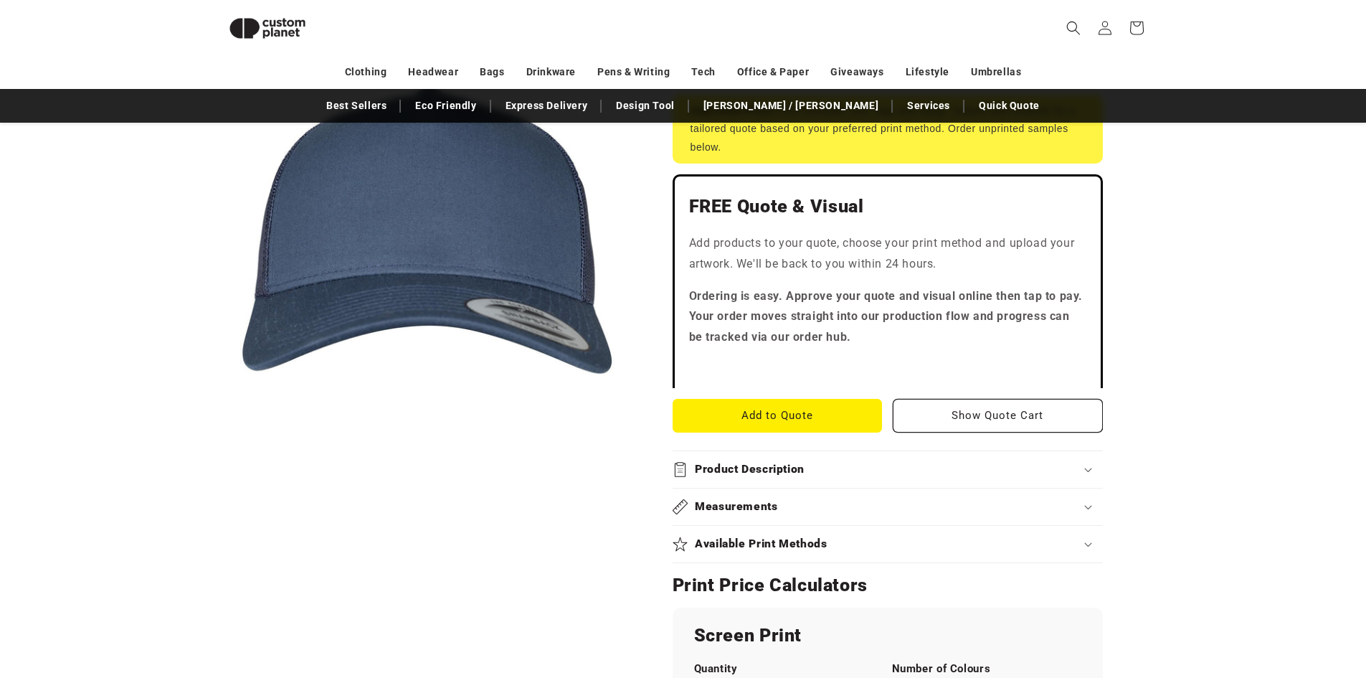
click at [1086, 507] on icon at bounding box center [1088, 508] width 6 height 4
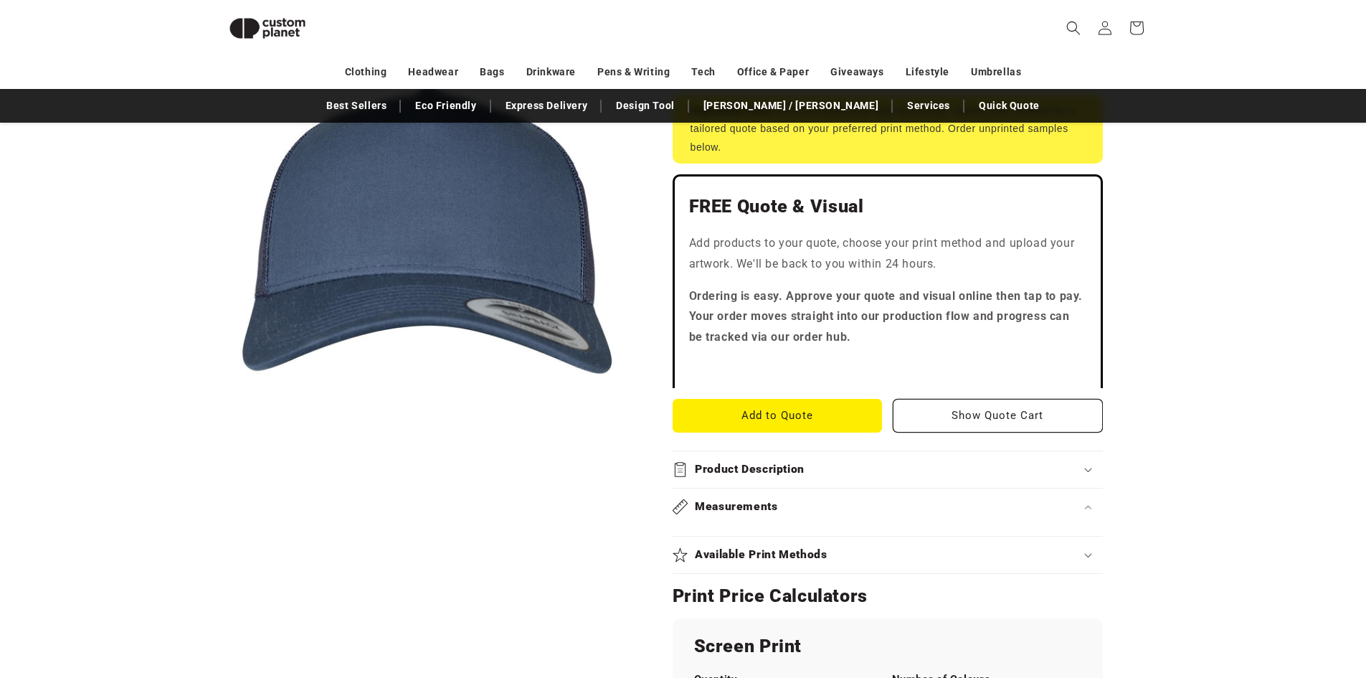
click at [1086, 507] on icon at bounding box center [1087, 507] width 7 height 4
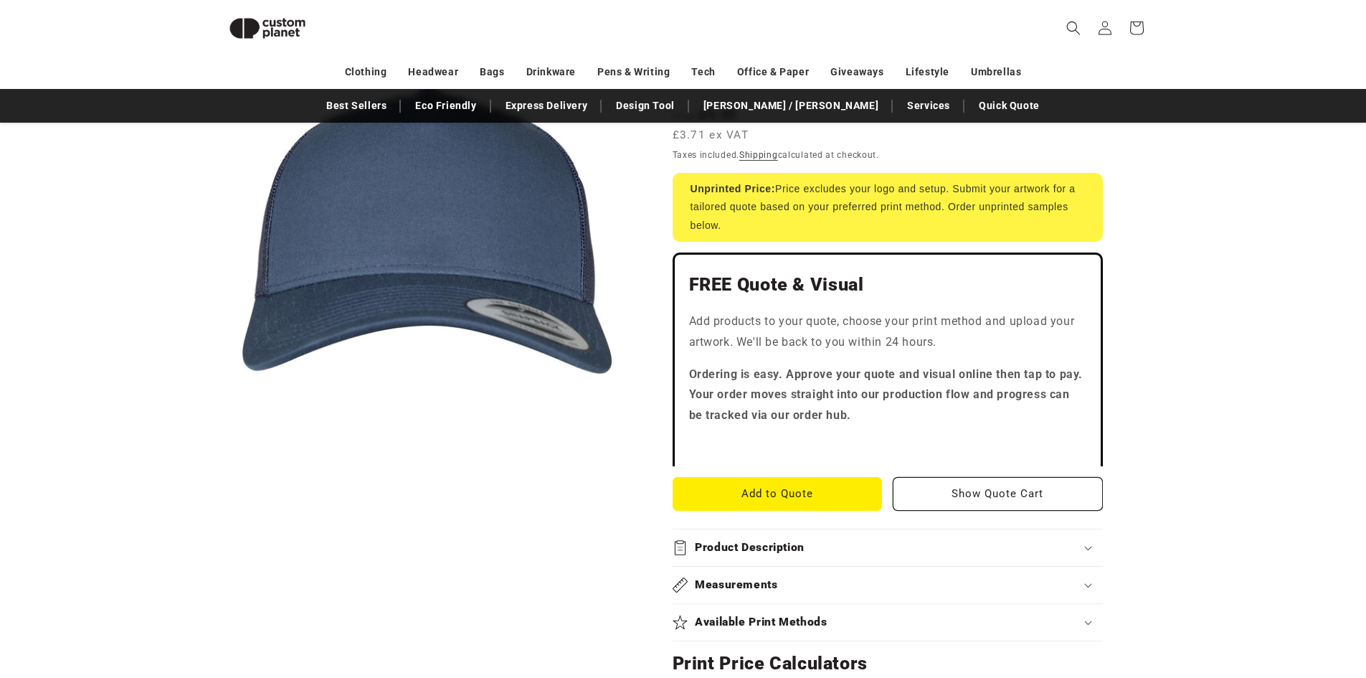
scroll to position [53, 0]
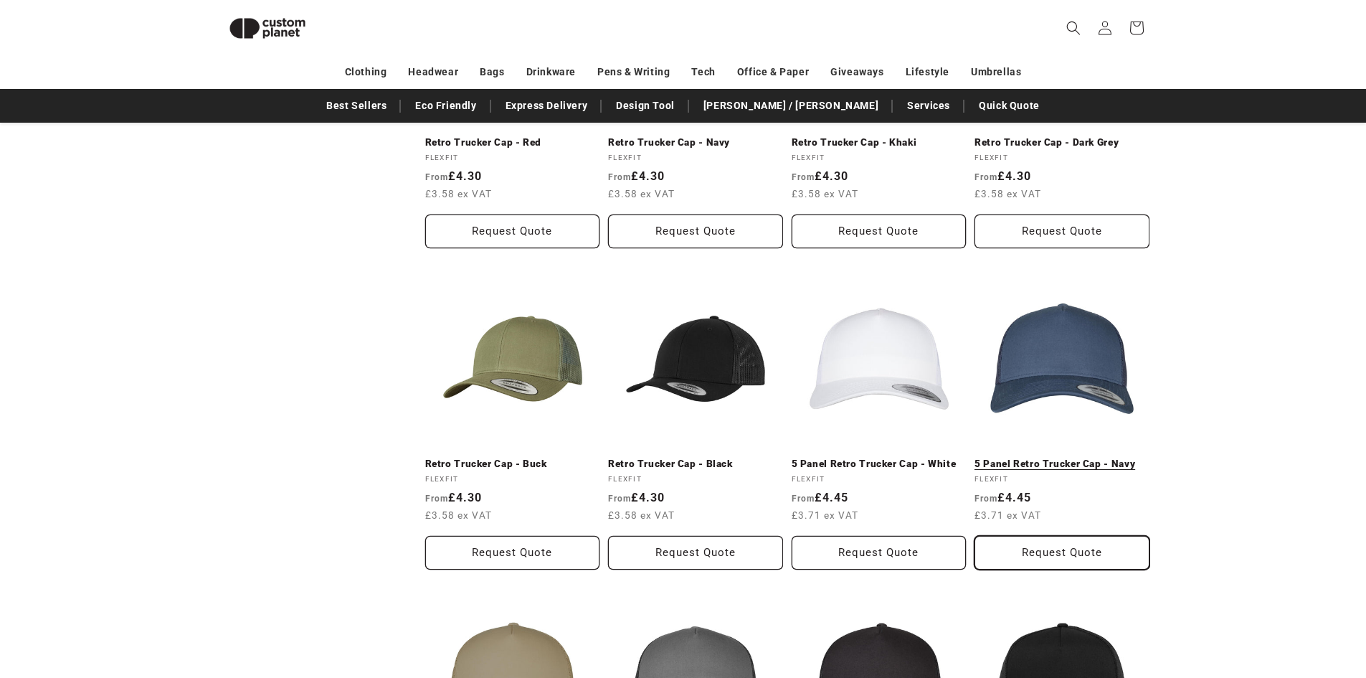
scroll to position [1038, 0]
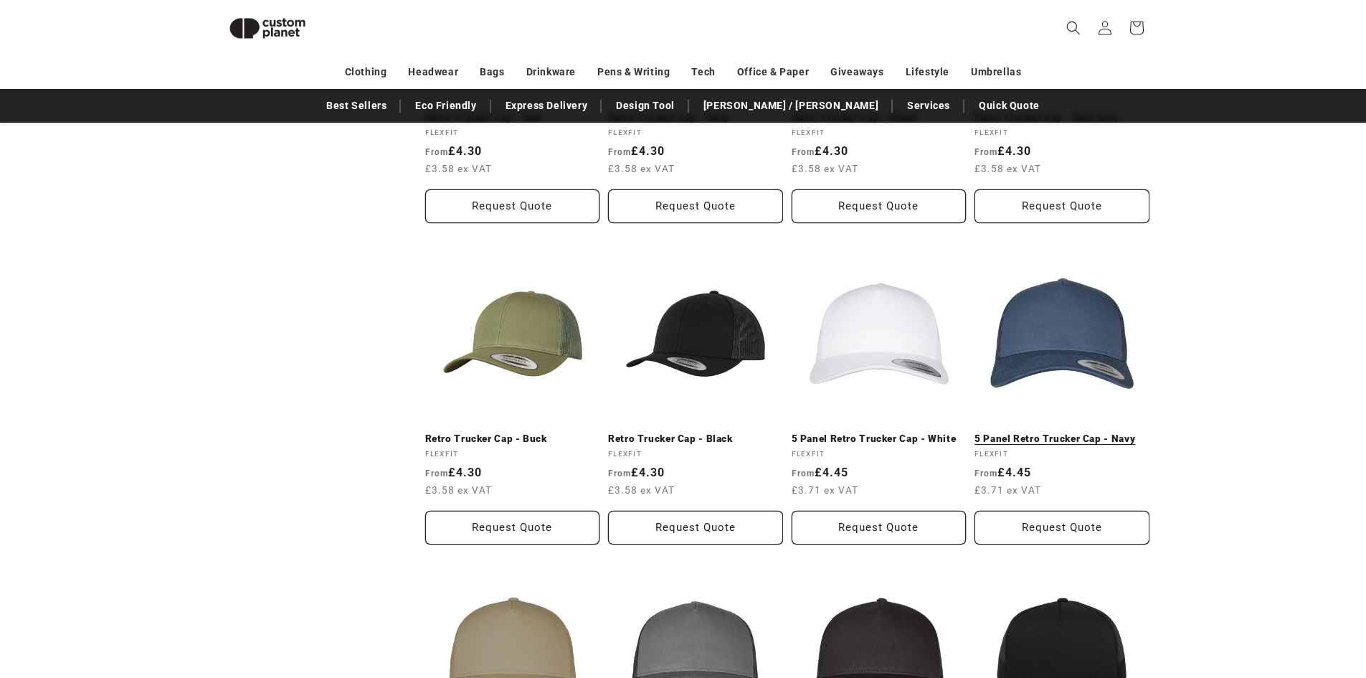
click at [1041, 438] on link "5 Panel Retro Trucker Cap - Navy" at bounding box center [1062, 438] width 175 height 13
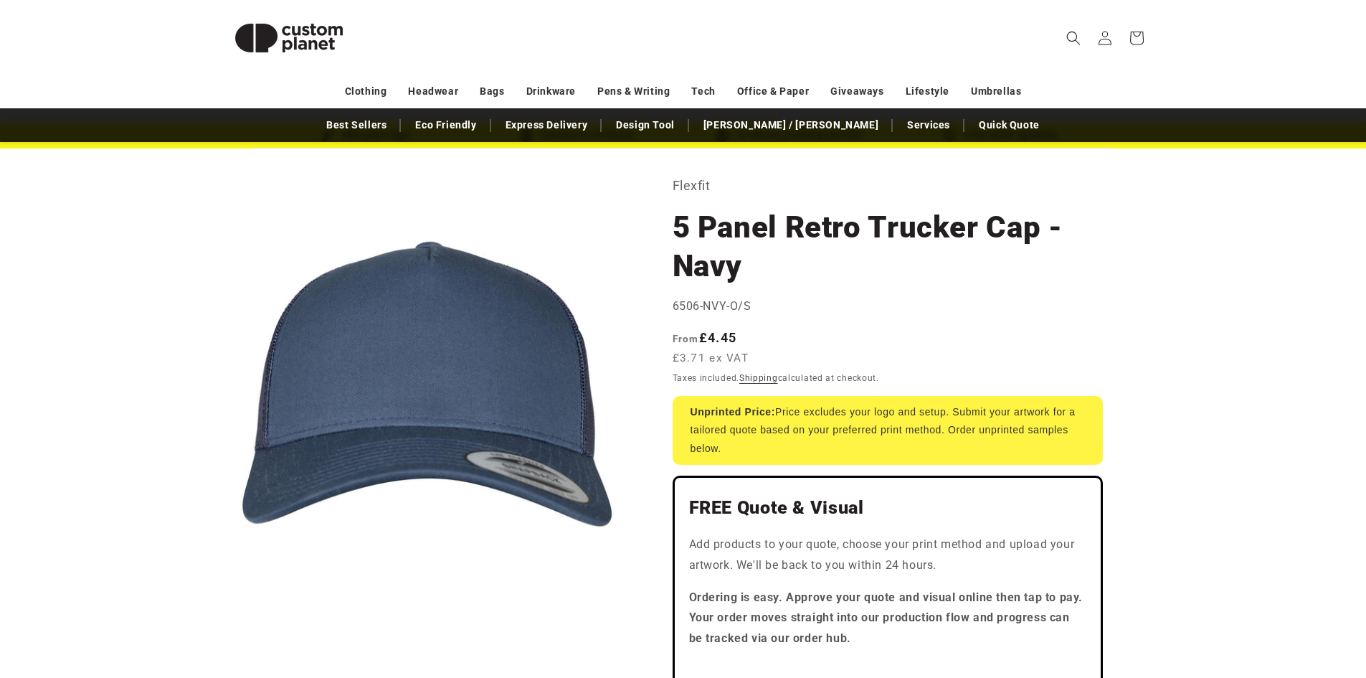
scroll to position [72, 0]
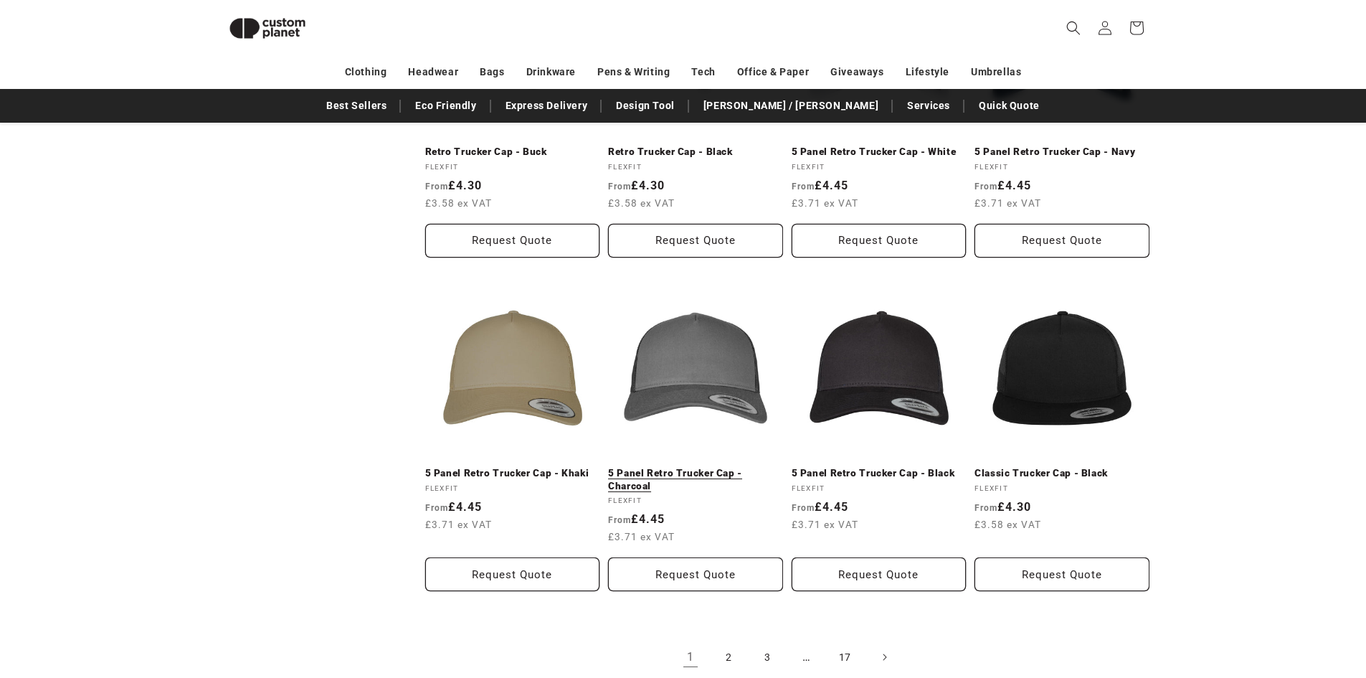
scroll to position [1540, 0]
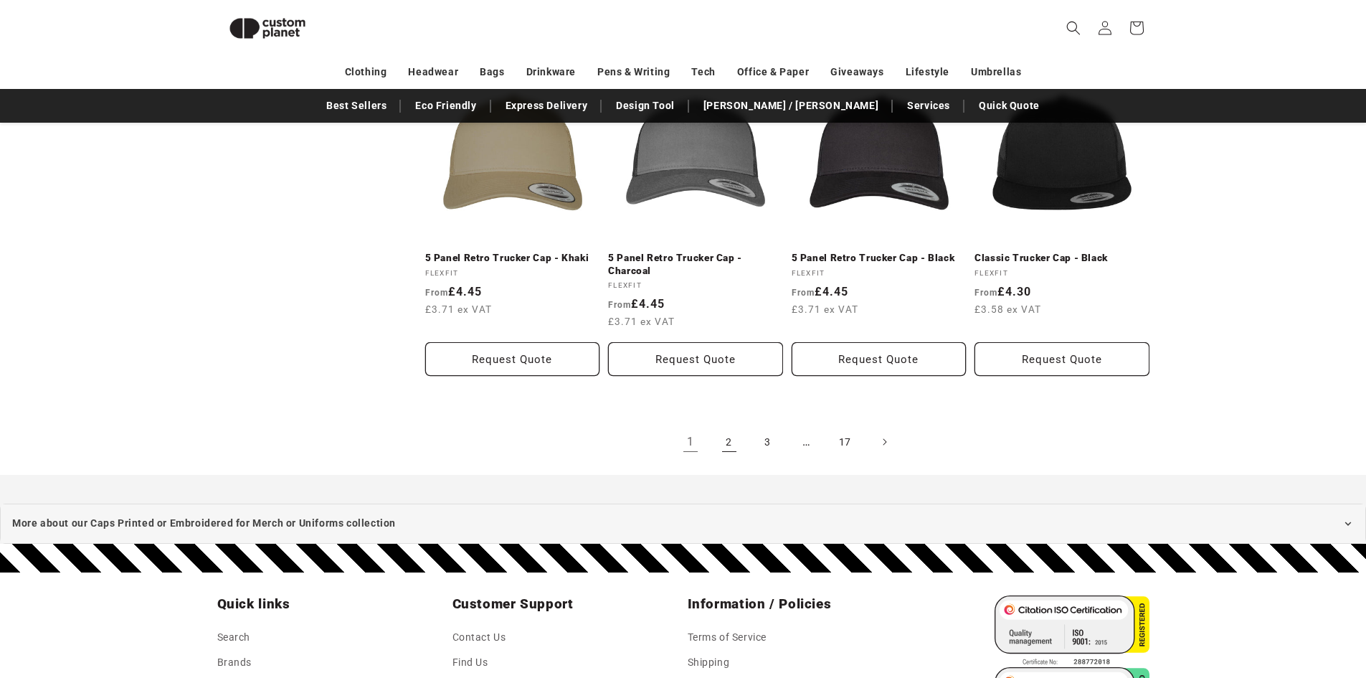
click at [729, 440] on link "2" at bounding box center [729, 442] width 32 height 32
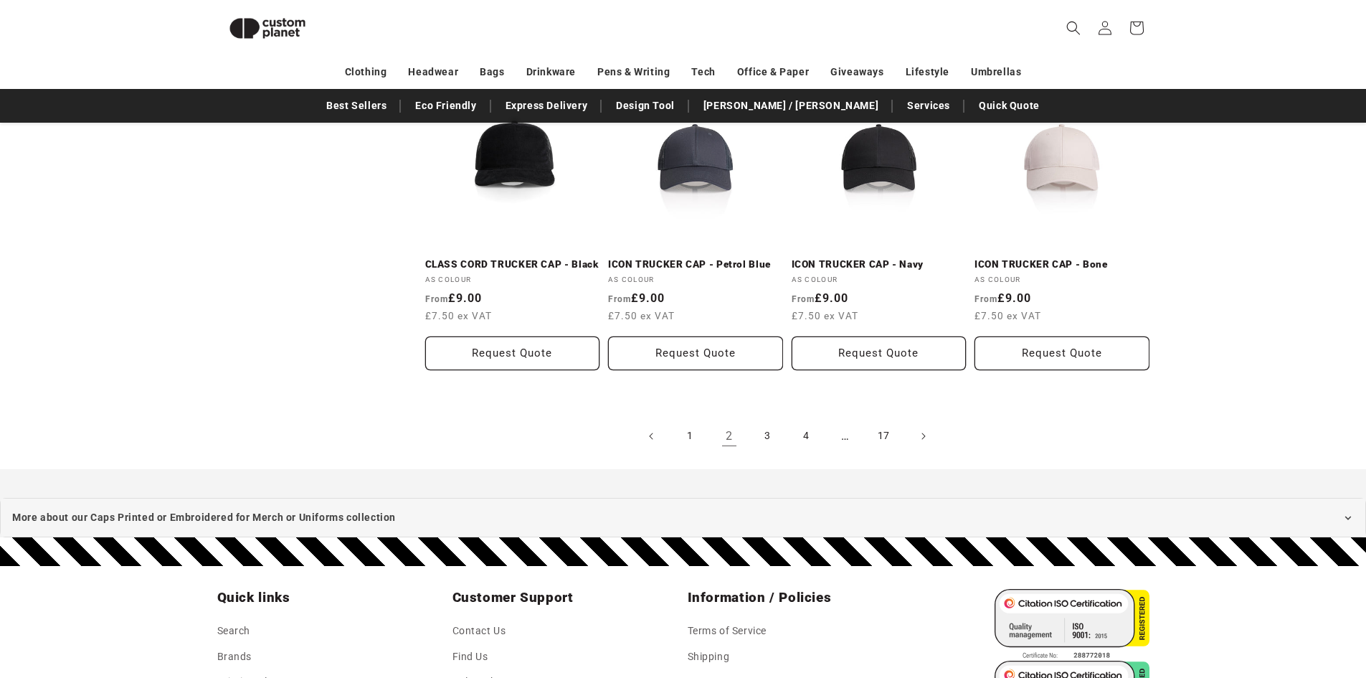
scroll to position [1559, 0]
click at [772, 436] on link "3" at bounding box center [768, 435] width 32 height 32
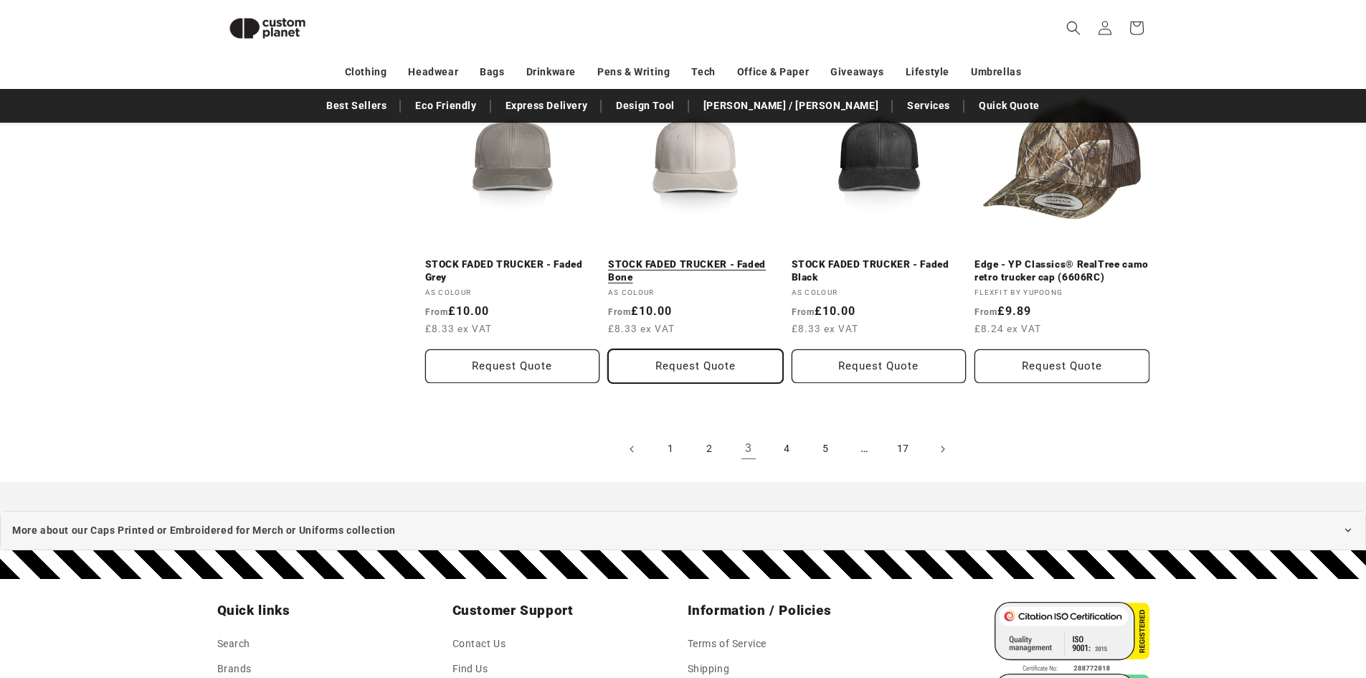
scroll to position [1559, 0]
click at [665, 449] on link "1" at bounding box center [671, 448] width 32 height 32
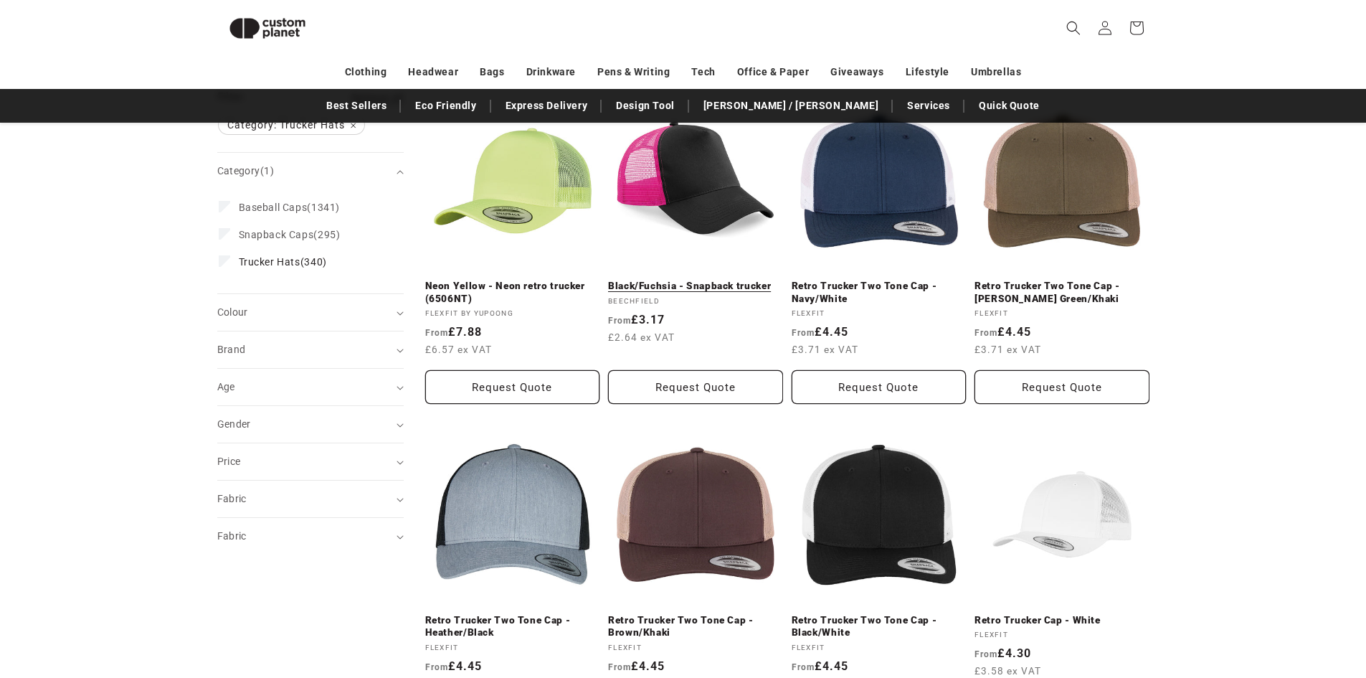
scroll to position [196, 0]
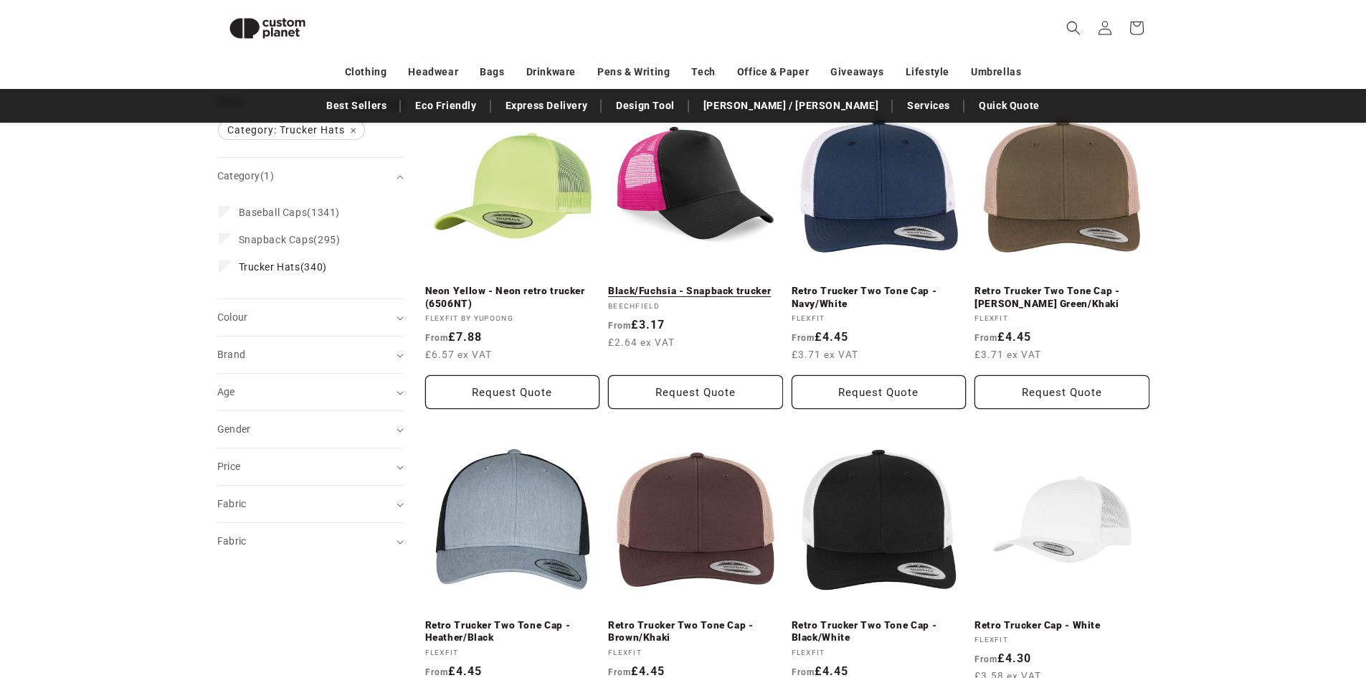
click at [694, 288] on link "Black/Fuchsia - Snapback trucker" at bounding box center [695, 291] width 175 height 13
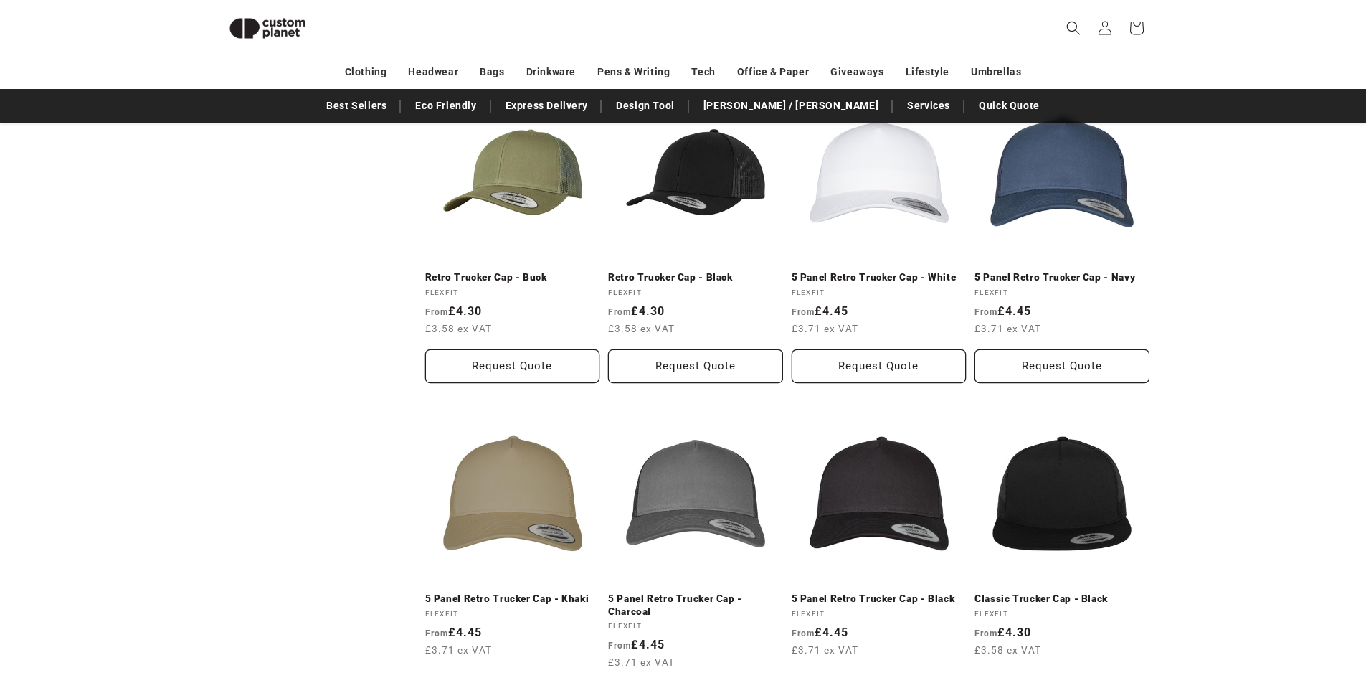
scroll to position [1200, 0]
click at [1017, 280] on link "5 Panel Retro Trucker Cap - Navy" at bounding box center [1062, 276] width 175 height 13
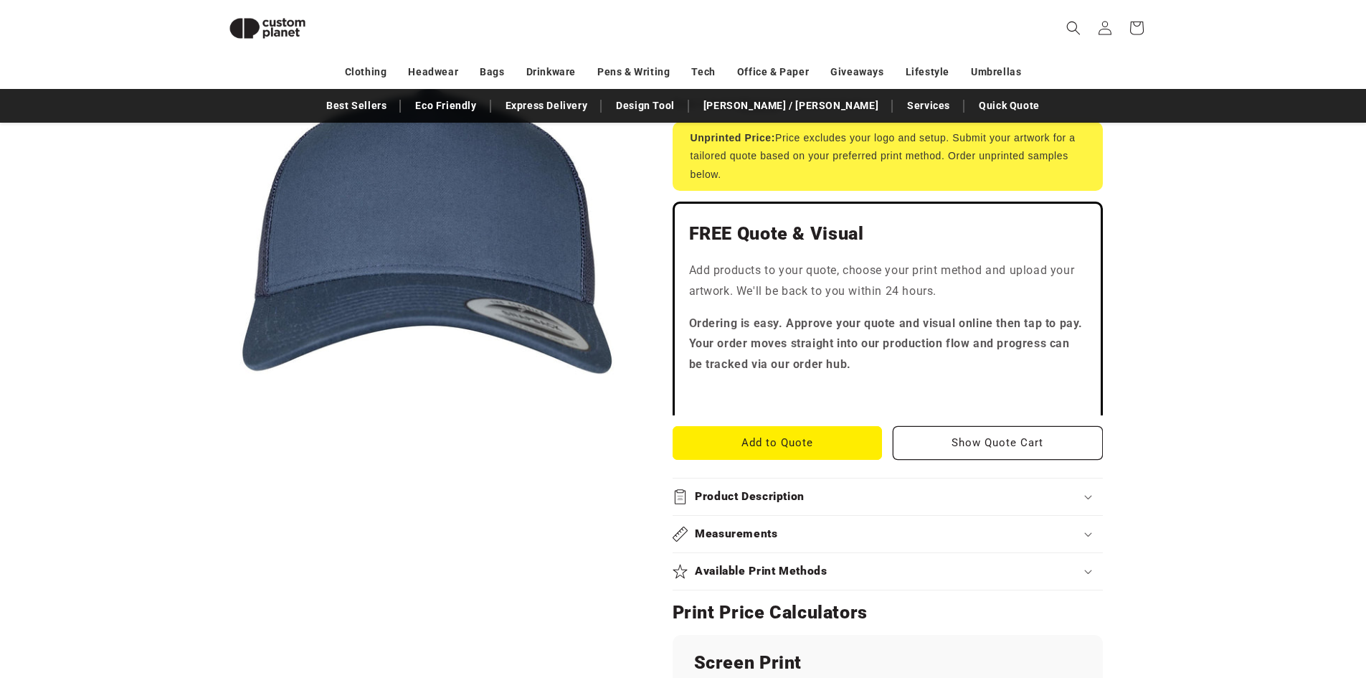
scroll to position [53, 0]
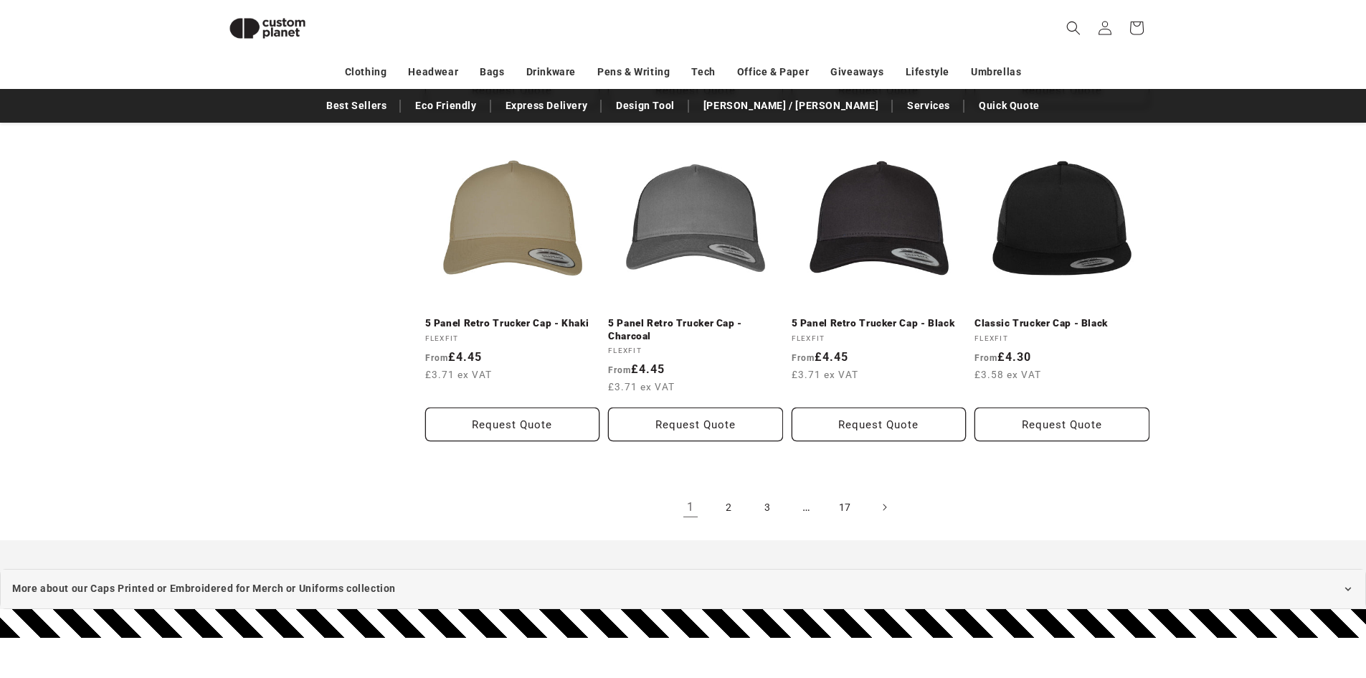
scroll to position [1487, 0]
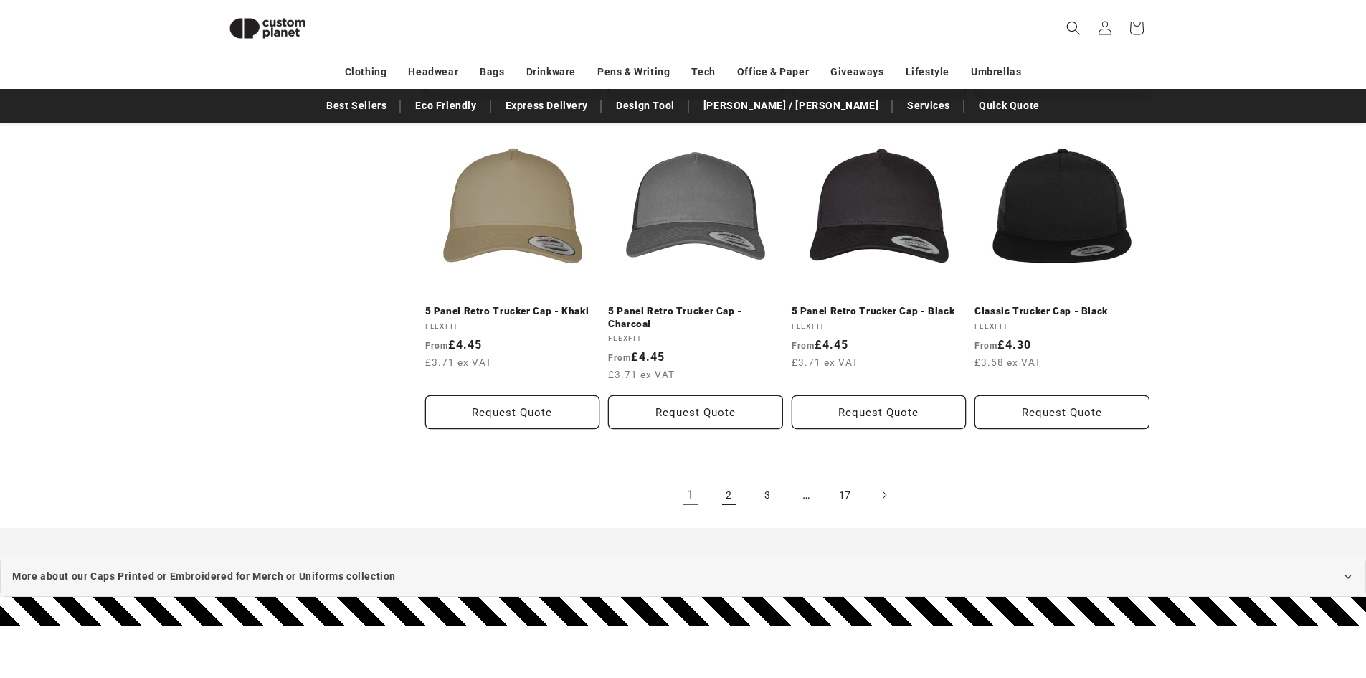
click at [726, 497] on link "2" at bounding box center [729, 495] width 32 height 32
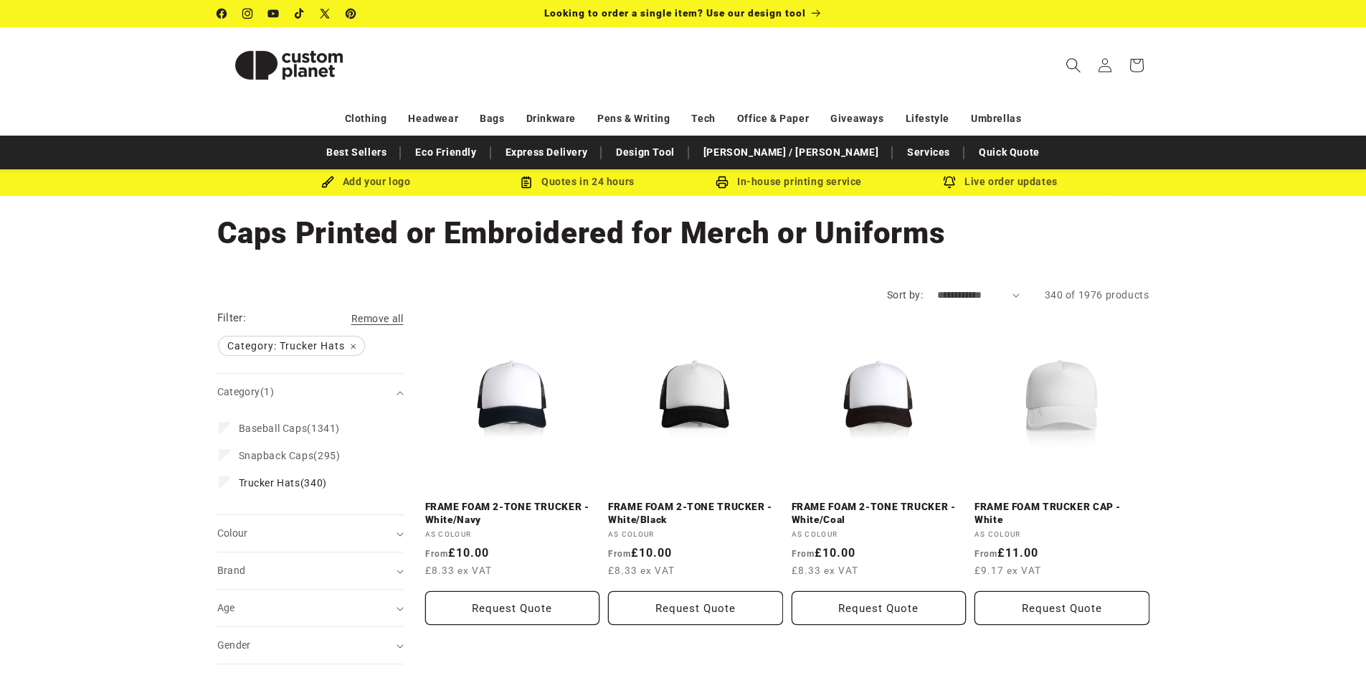
click at [1073, 65] on icon "Search" at bounding box center [1073, 64] width 15 height 15
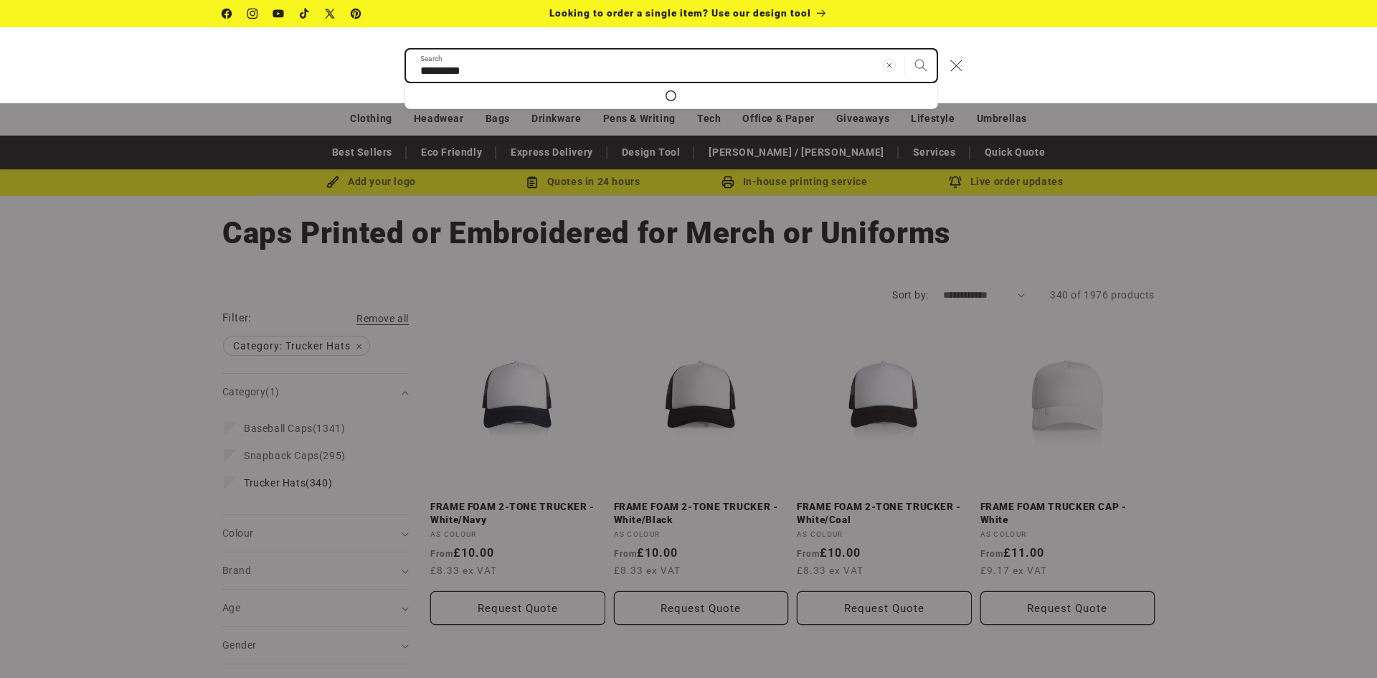
type input "*********"
click at [905, 49] on button "Search" at bounding box center [921, 65] width 32 height 32
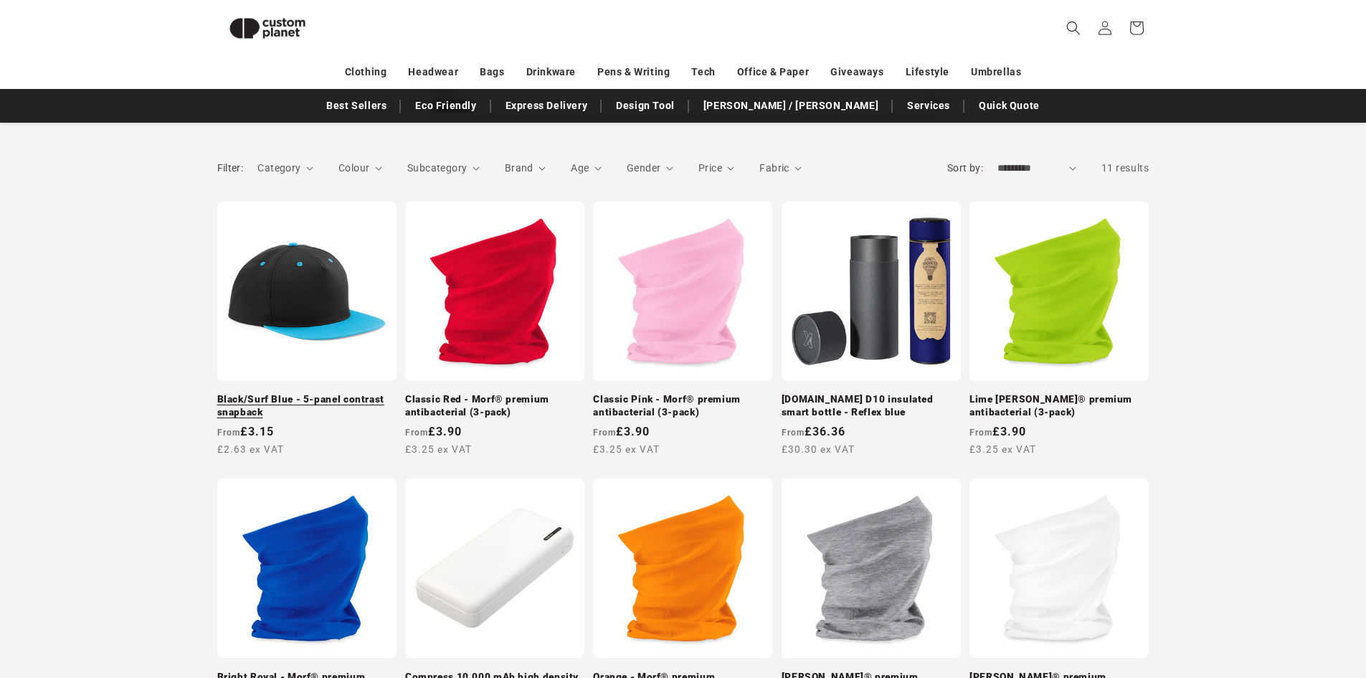
scroll to position [196, 0]
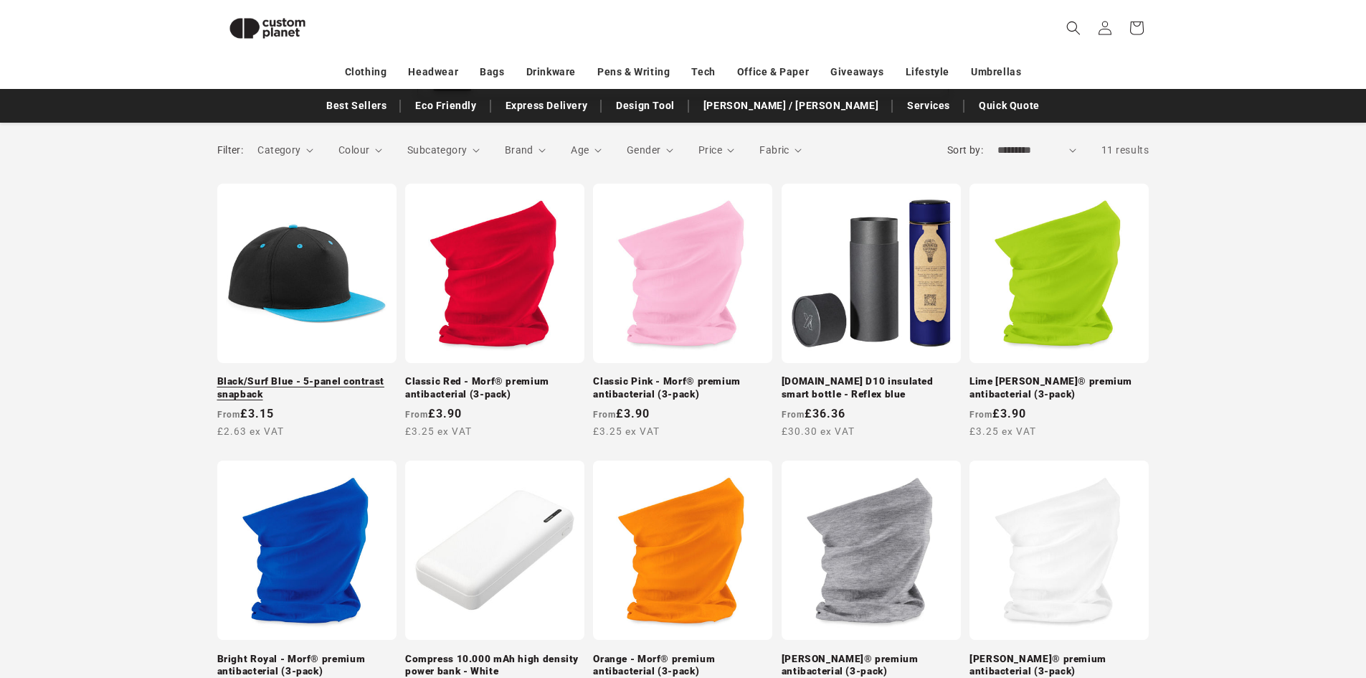
click at [316, 381] on link "Black/Surf Blue - 5-panel contrast snapback" at bounding box center [306, 387] width 179 height 25
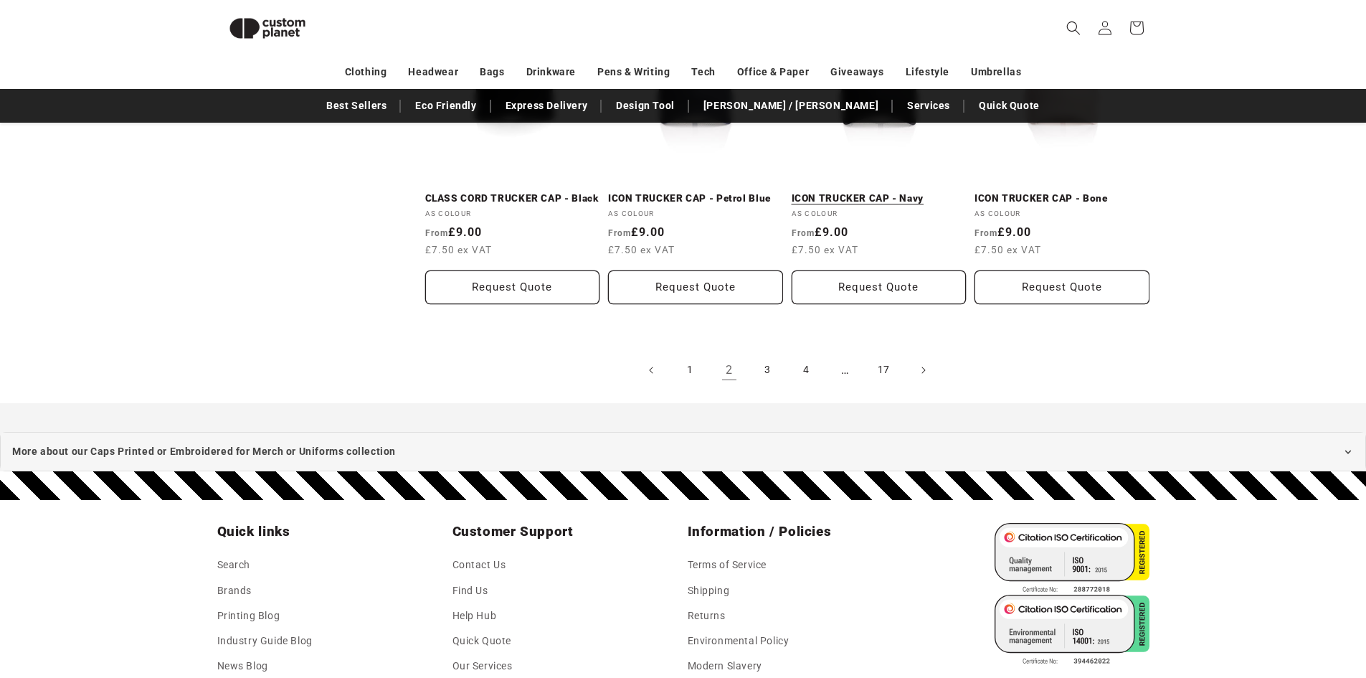
scroll to position [1630, 0]
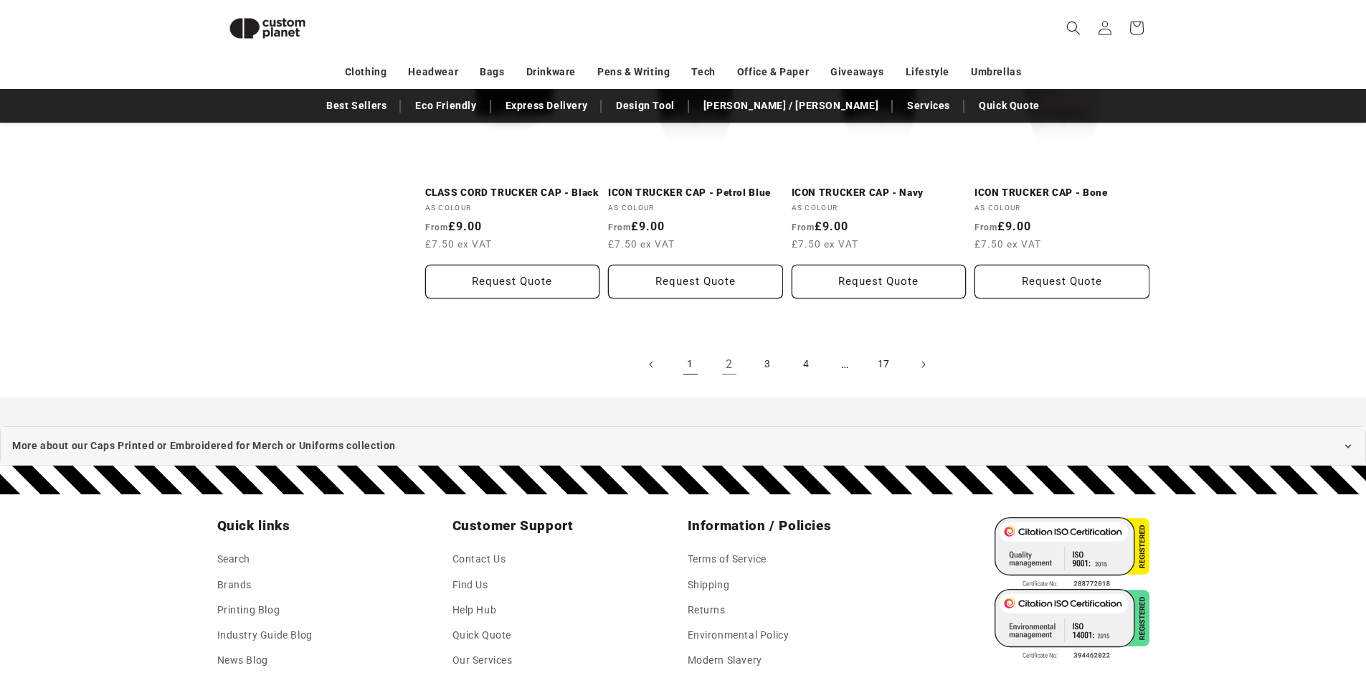
click at [693, 366] on link "1" at bounding box center [691, 364] width 32 height 32
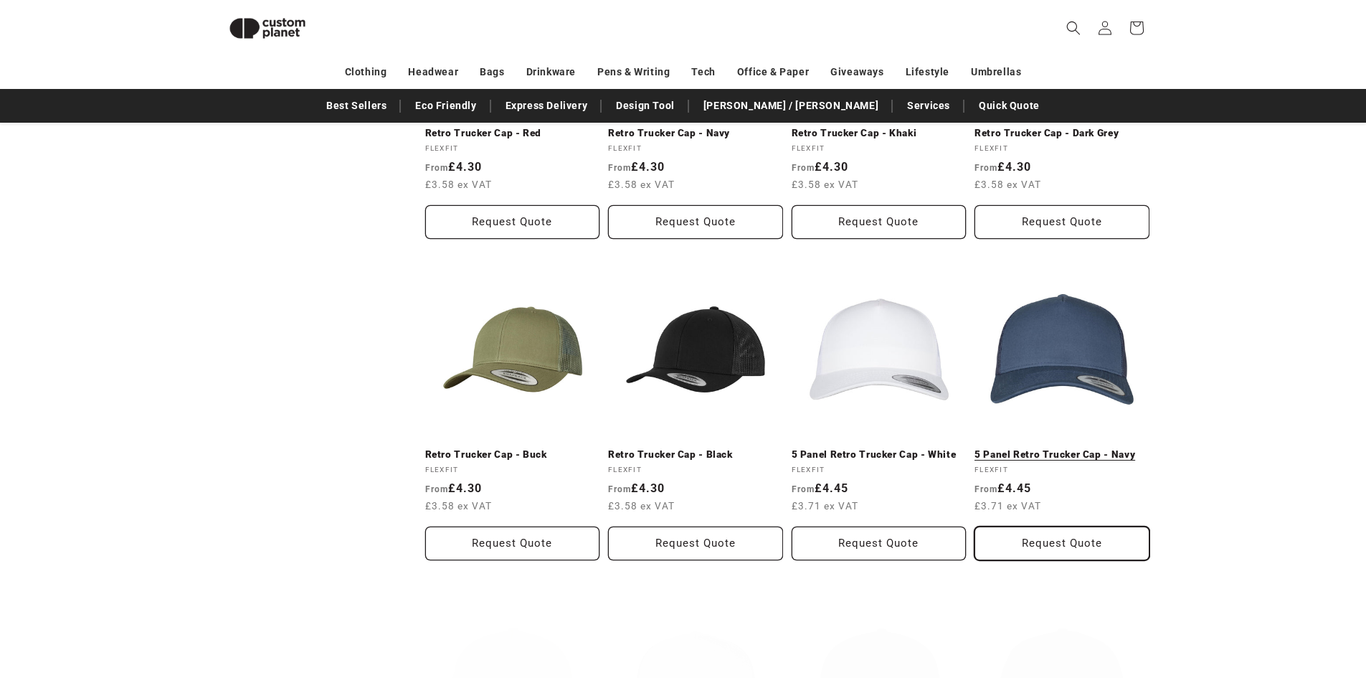
scroll to position [1128, 0]
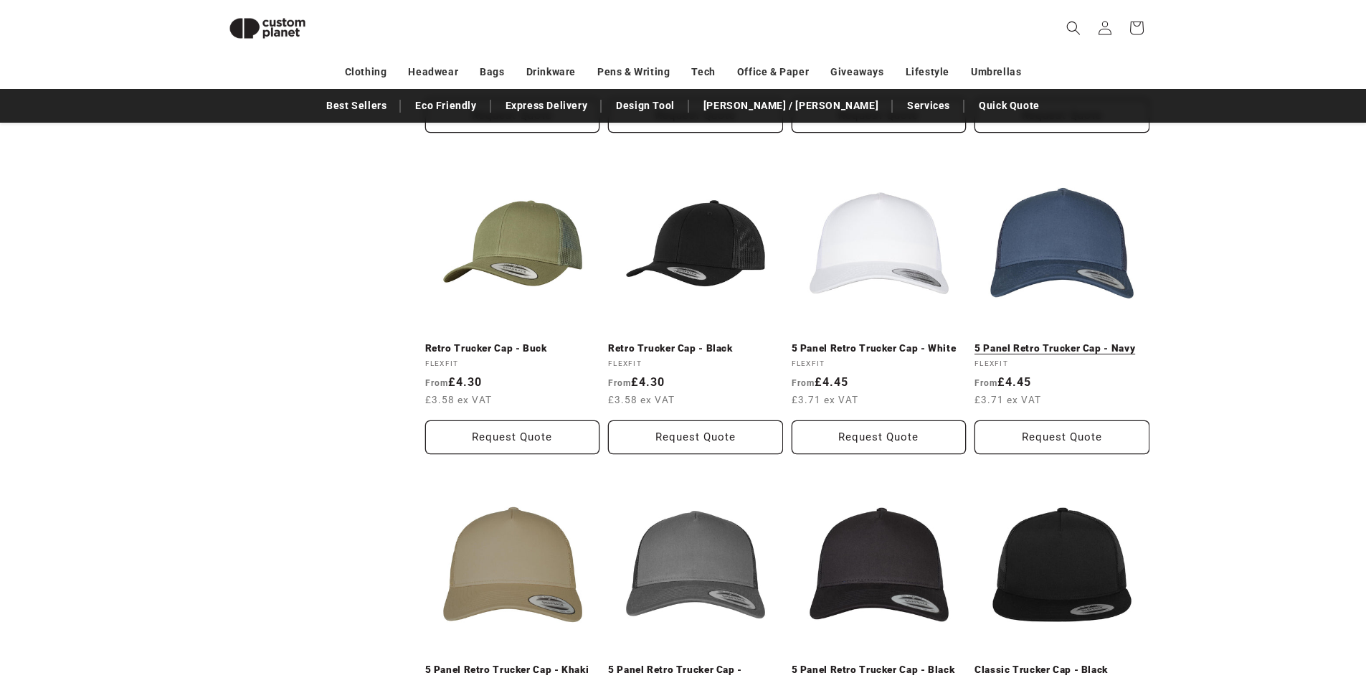
click at [1010, 343] on link "5 Panel Retro Trucker Cap - Navy" at bounding box center [1062, 348] width 175 height 13
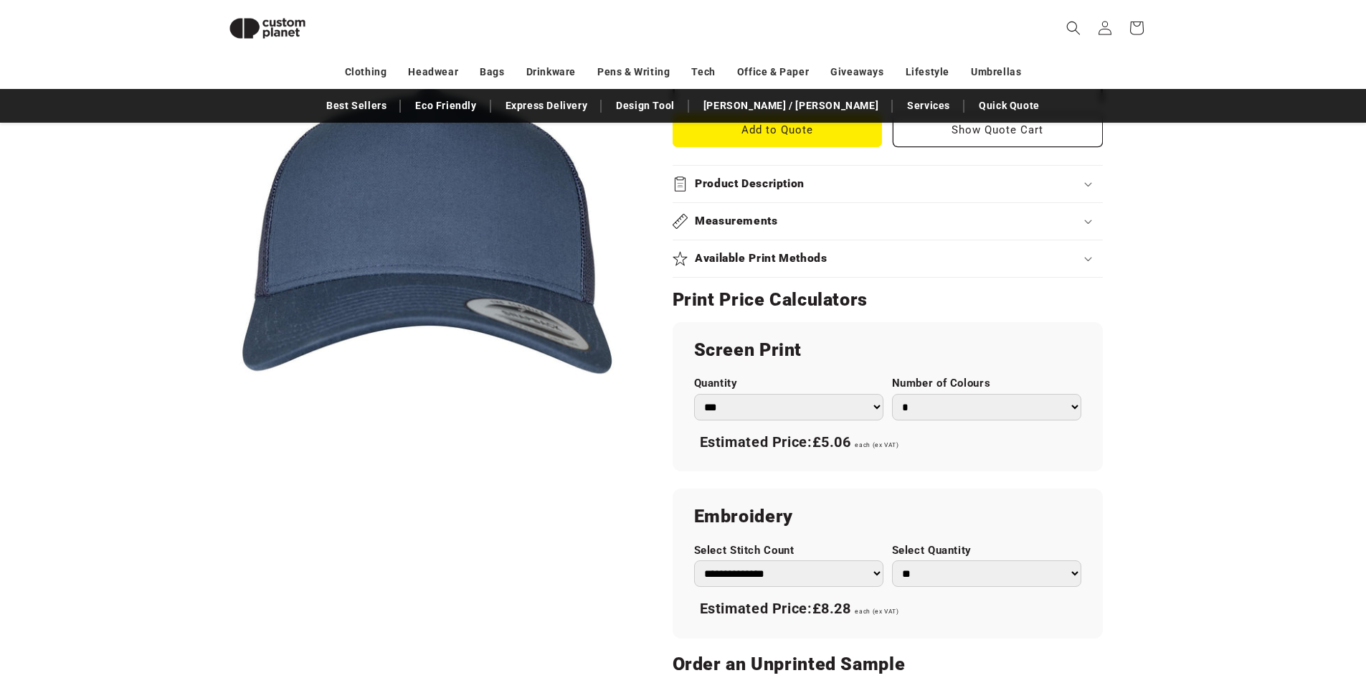
scroll to position [626, 0]
click at [1070, 407] on select "* * * * * * *" at bounding box center [986, 406] width 189 height 27
click at [1073, 408] on select "* * * * * * *" at bounding box center [986, 406] width 189 height 27
click at [892, 393] on select "* * * * * * *" at bounding box center [986, 406] width 189 height 27
click at [1074, 410] on select "* * * * * * *" at bounding box center [986, 406] width 189 height 27
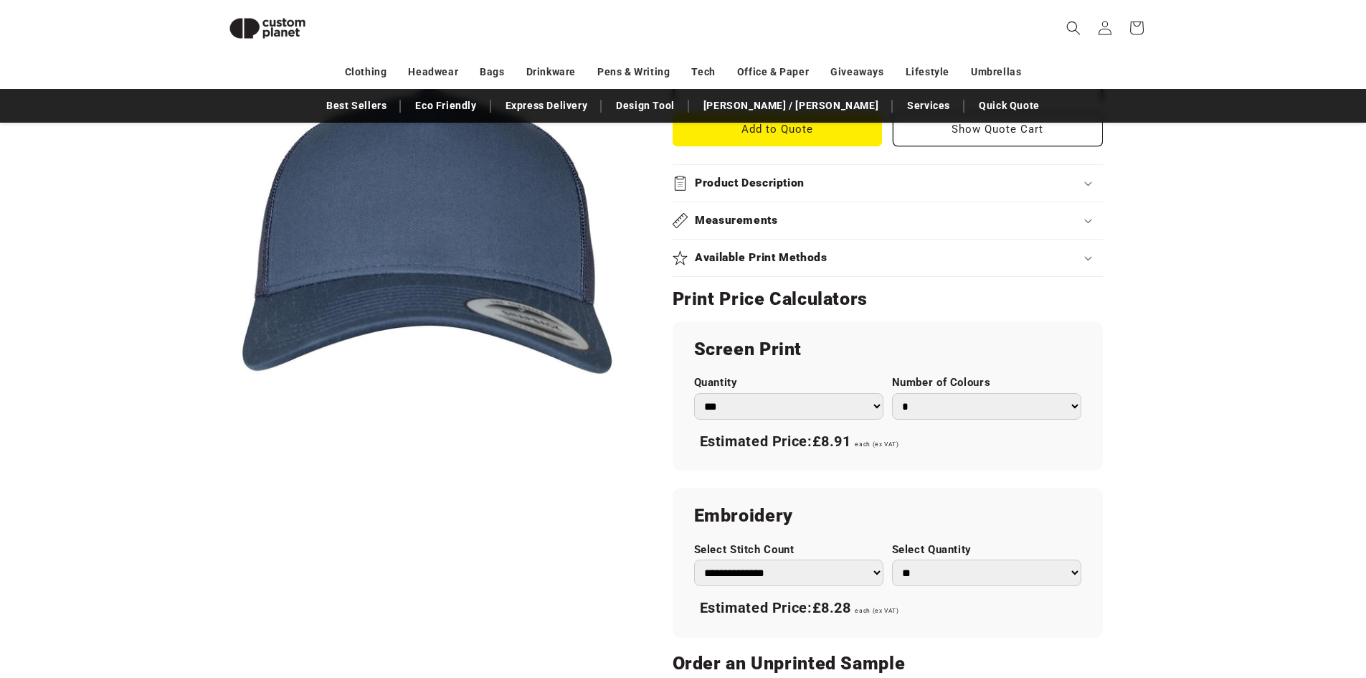
select select "*"
click at [892, 393] on select "* * * * * * *" at bounding box center [986, 406] width 189 height 27
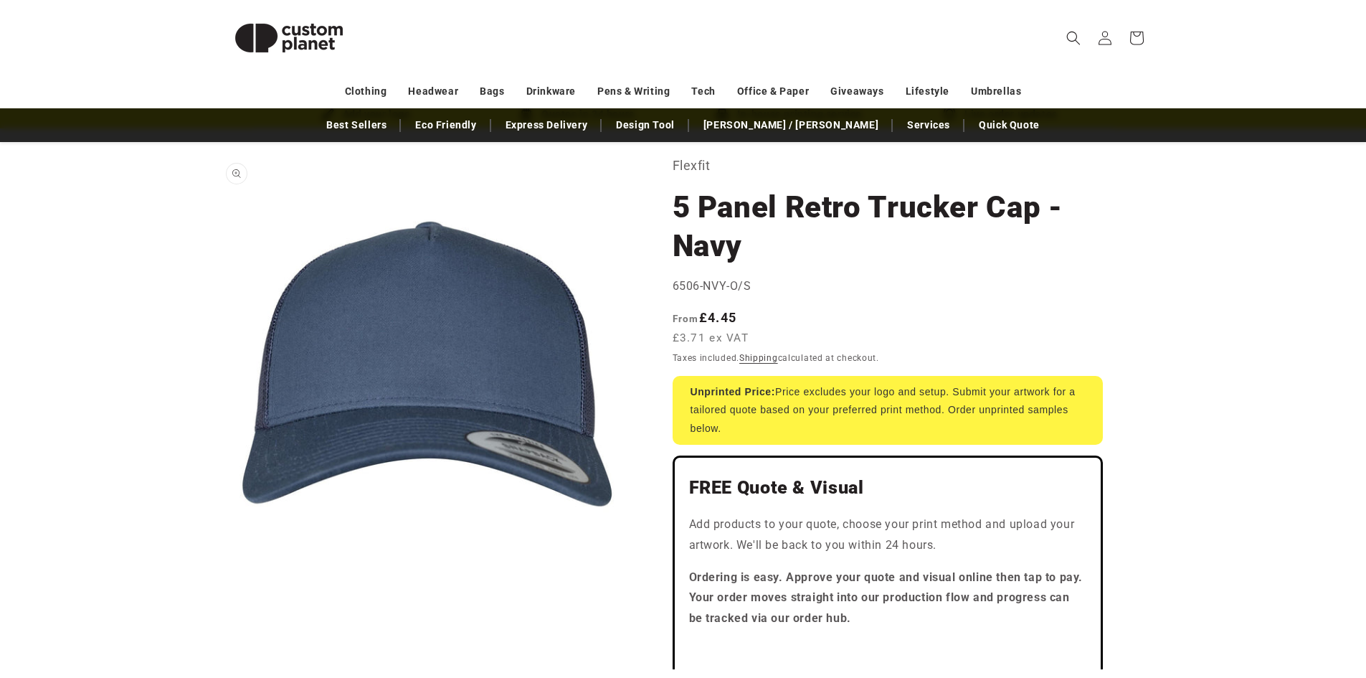
scroll to position [0, 0]
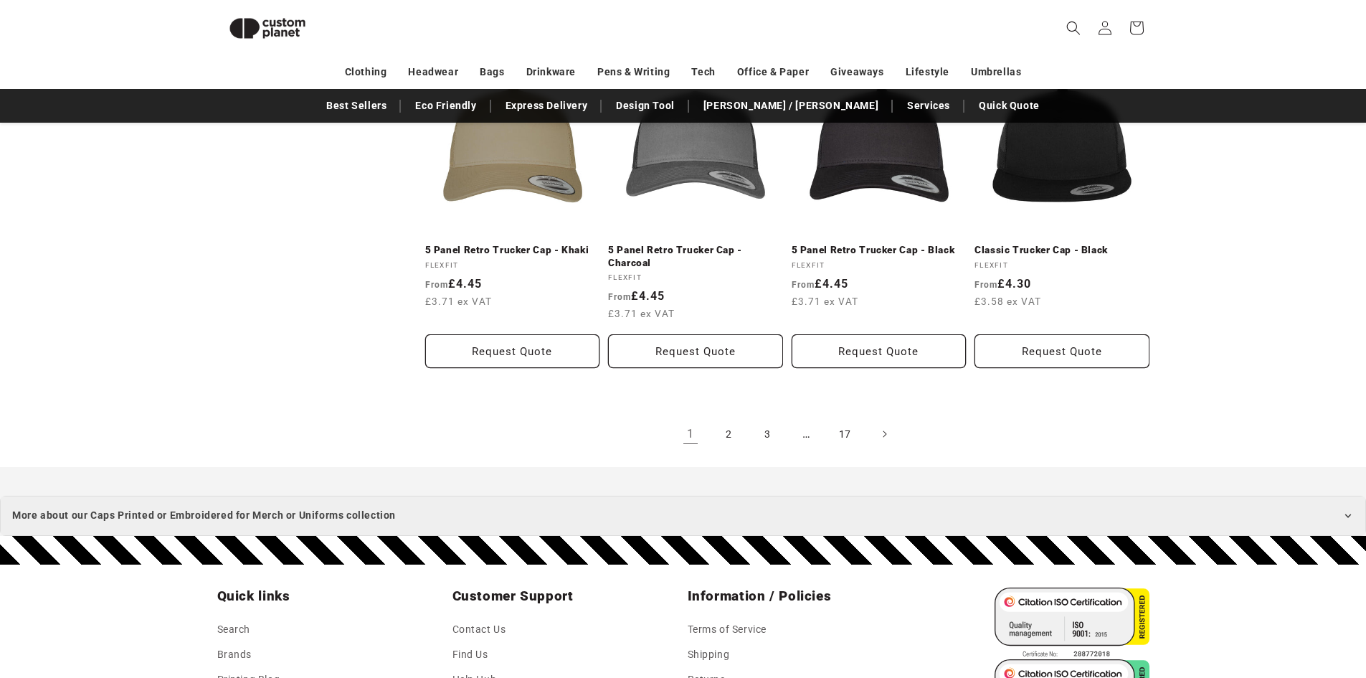
scroll to position [1558, 0]
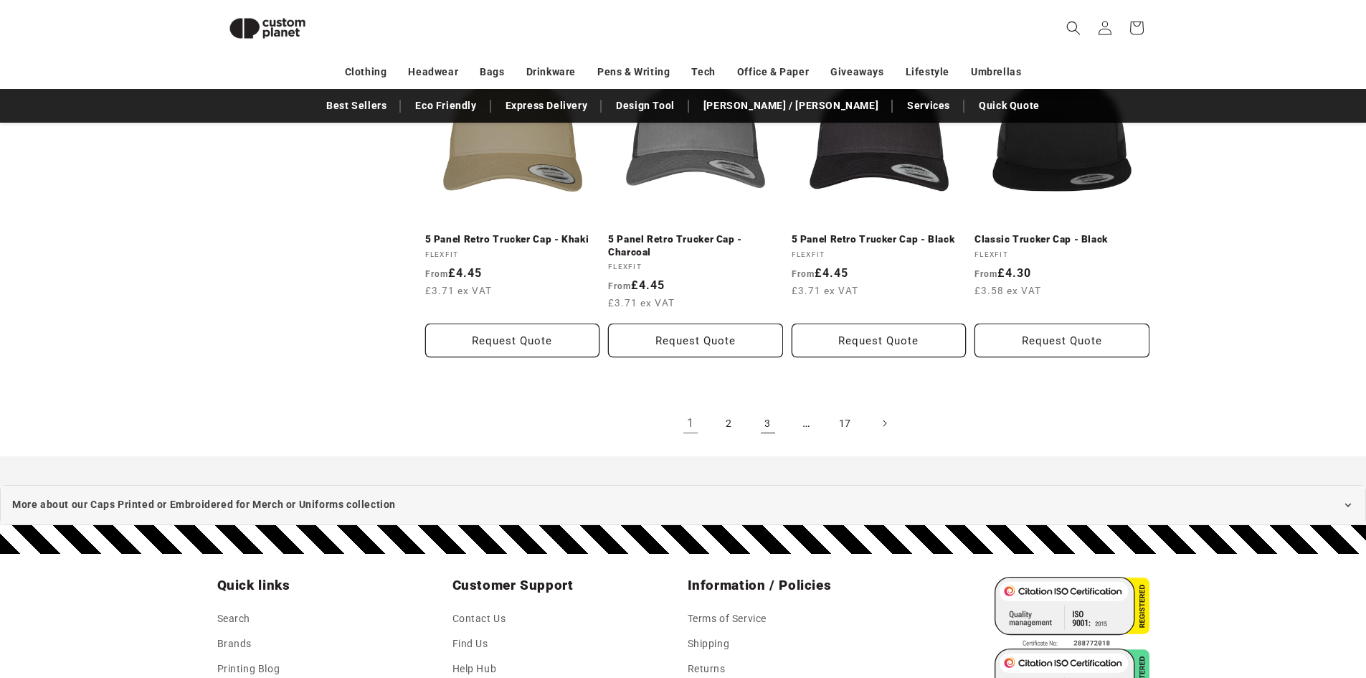
click at [768, 426] on link "3" at bounding box center [768, 423] width 32 height 32
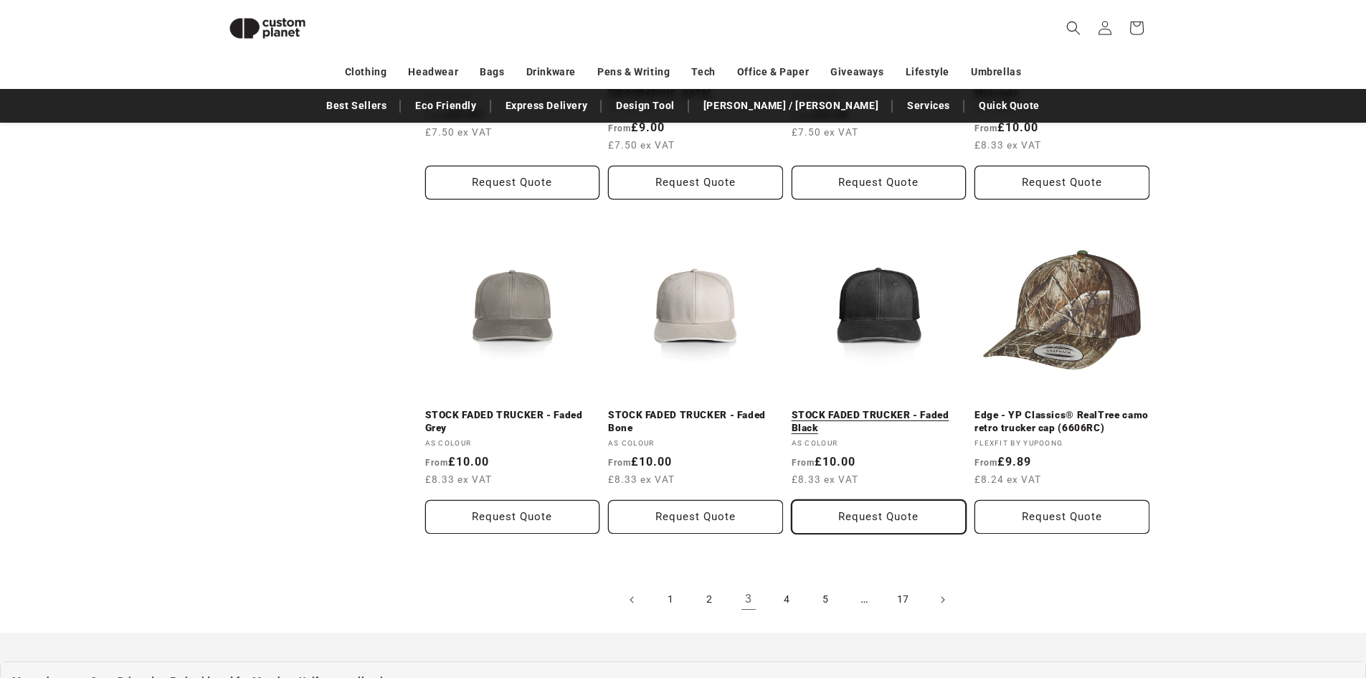
scroll to position [1415, 0]
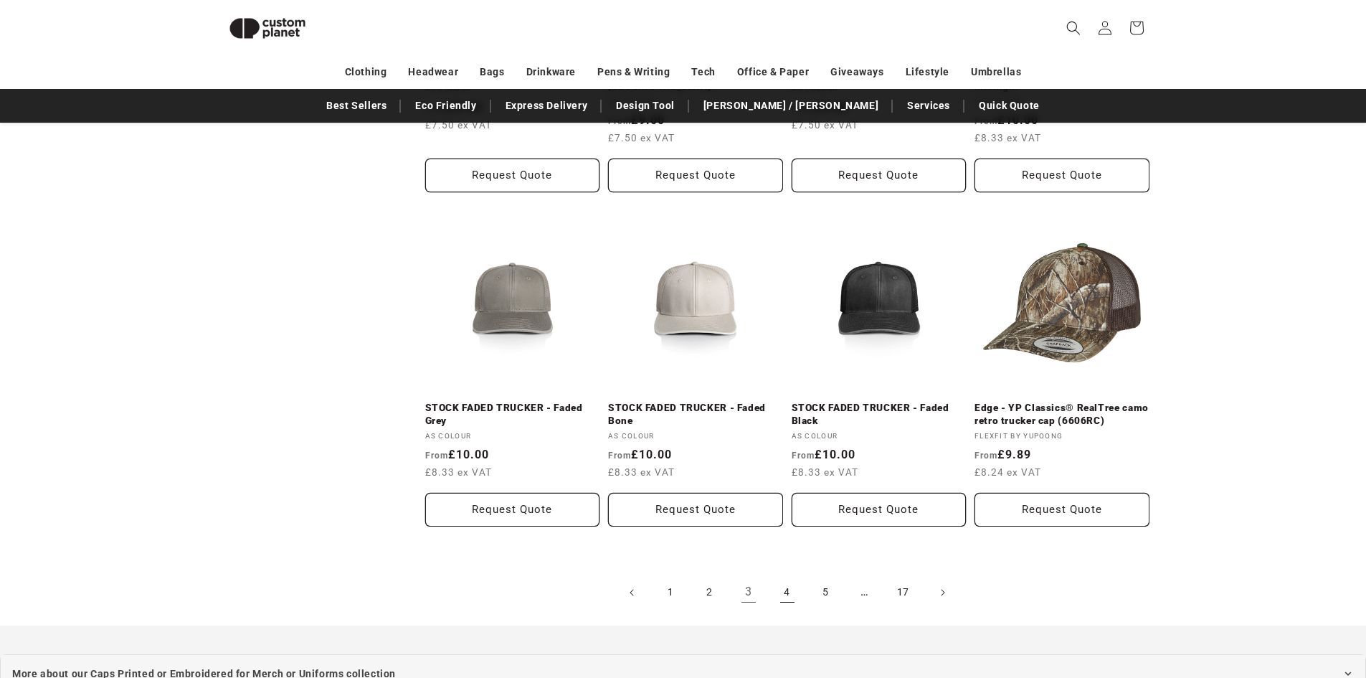
click at [789, 590] on link "4" at bounding box center [788, 593] width 32 height 32
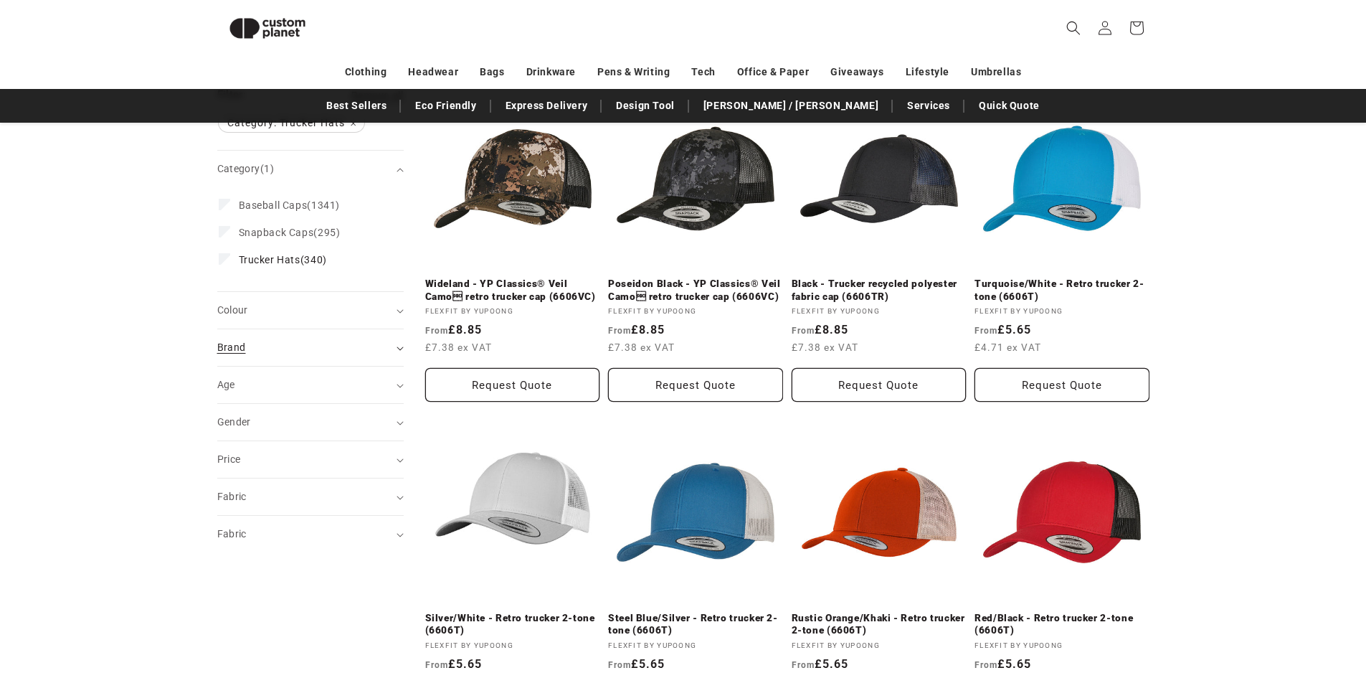
scroll to position [196, 0]
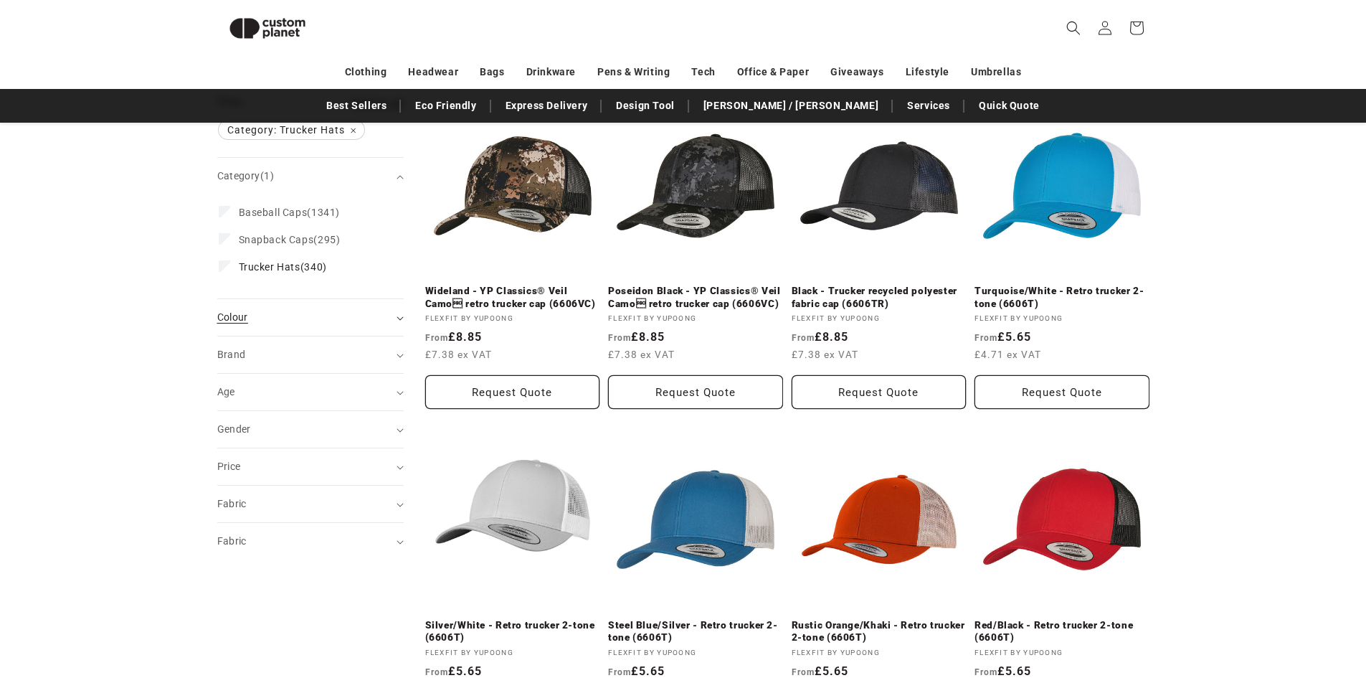
click at [402, 318] on icon "Colour (0 selected)" at bounding box center [400, 318] width 6 height 4
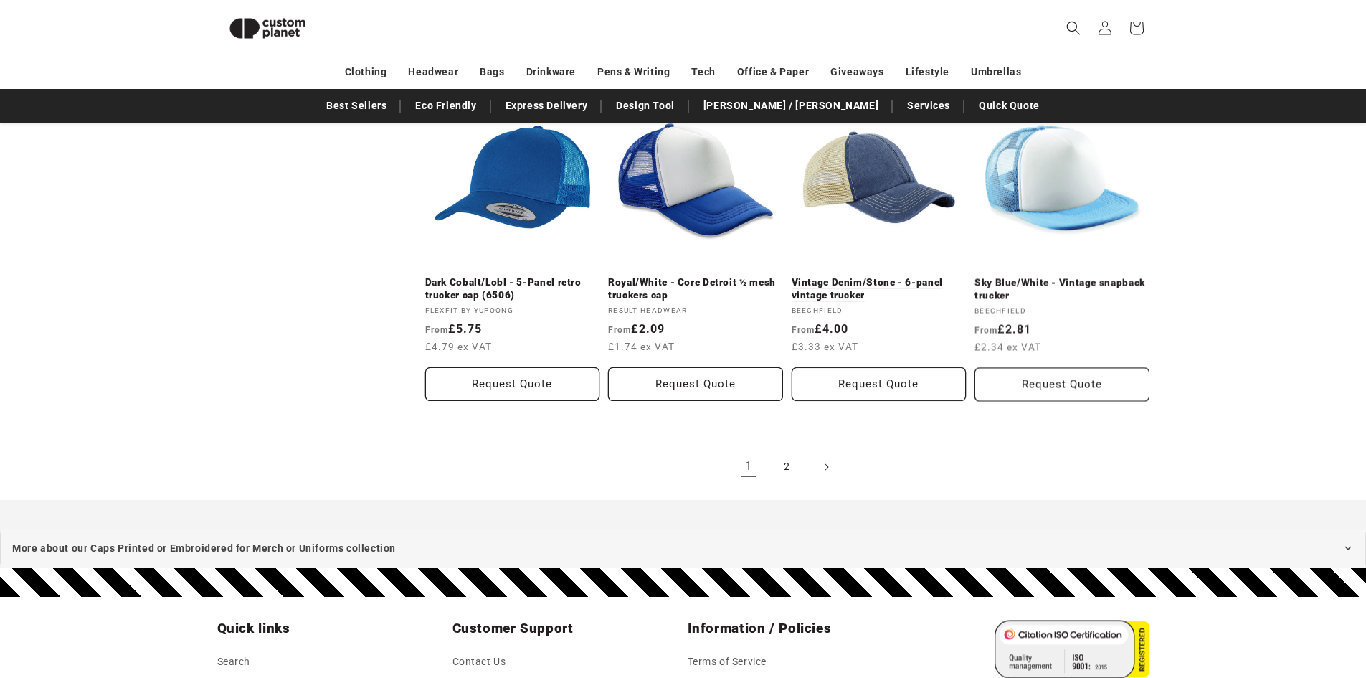
scroll to position [1487, 0]
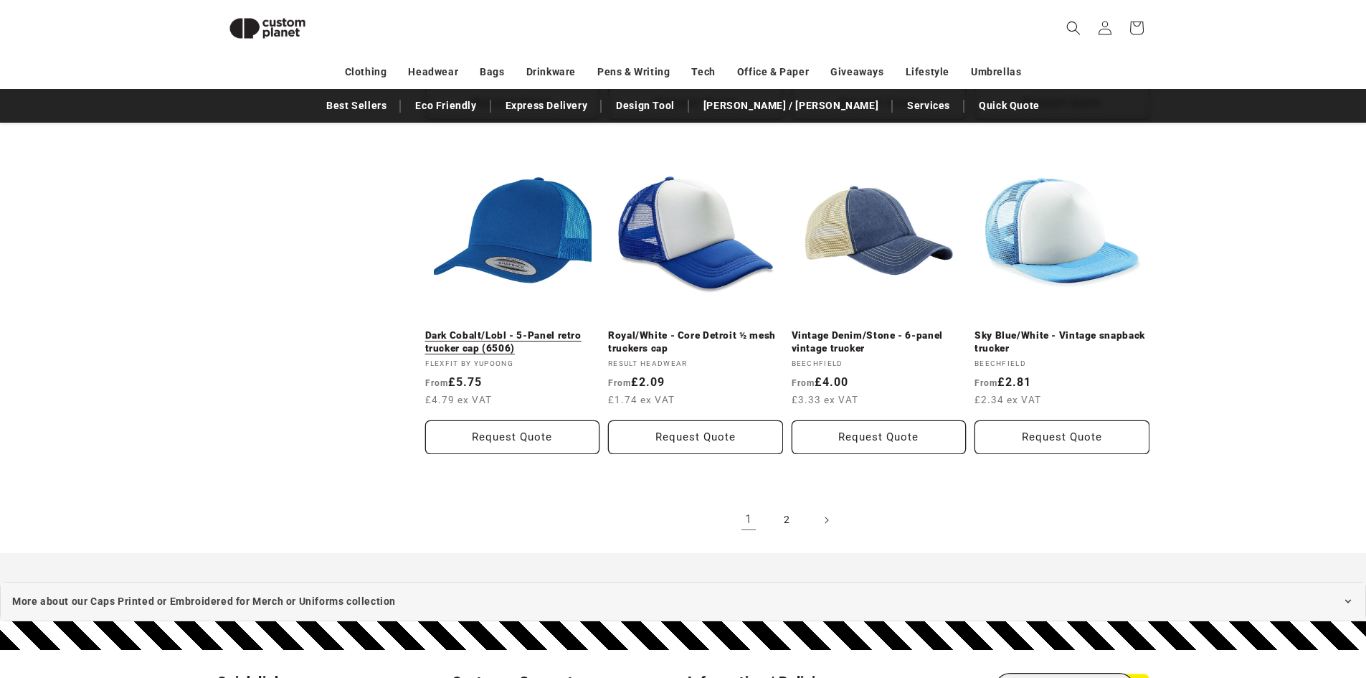
click at [498, 337] on link "Dark Cobalt/Lobl - 5-Panel retro trucker cap (6506)" at bounding box center [512, 341] width 175 height 25
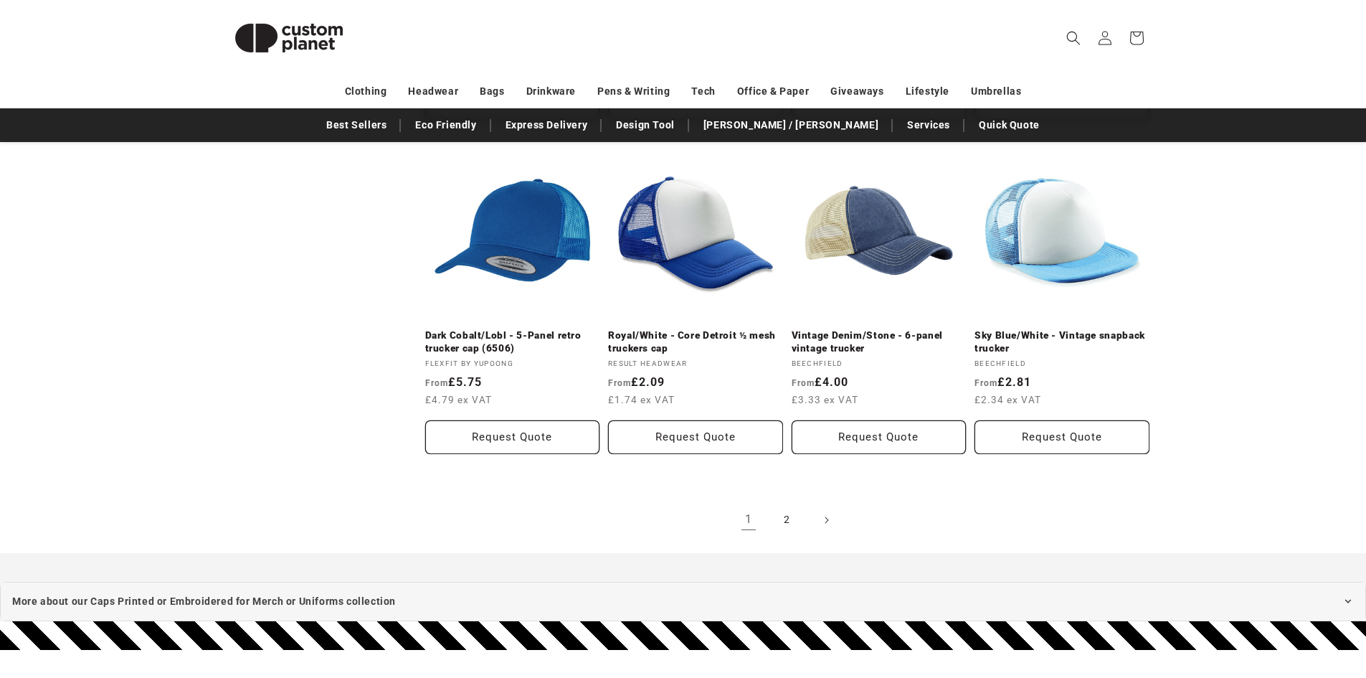
scroll to position [1507, 0]
click at [792, 518] on link "2" at bounding box center [788, 520] width 32 height 32
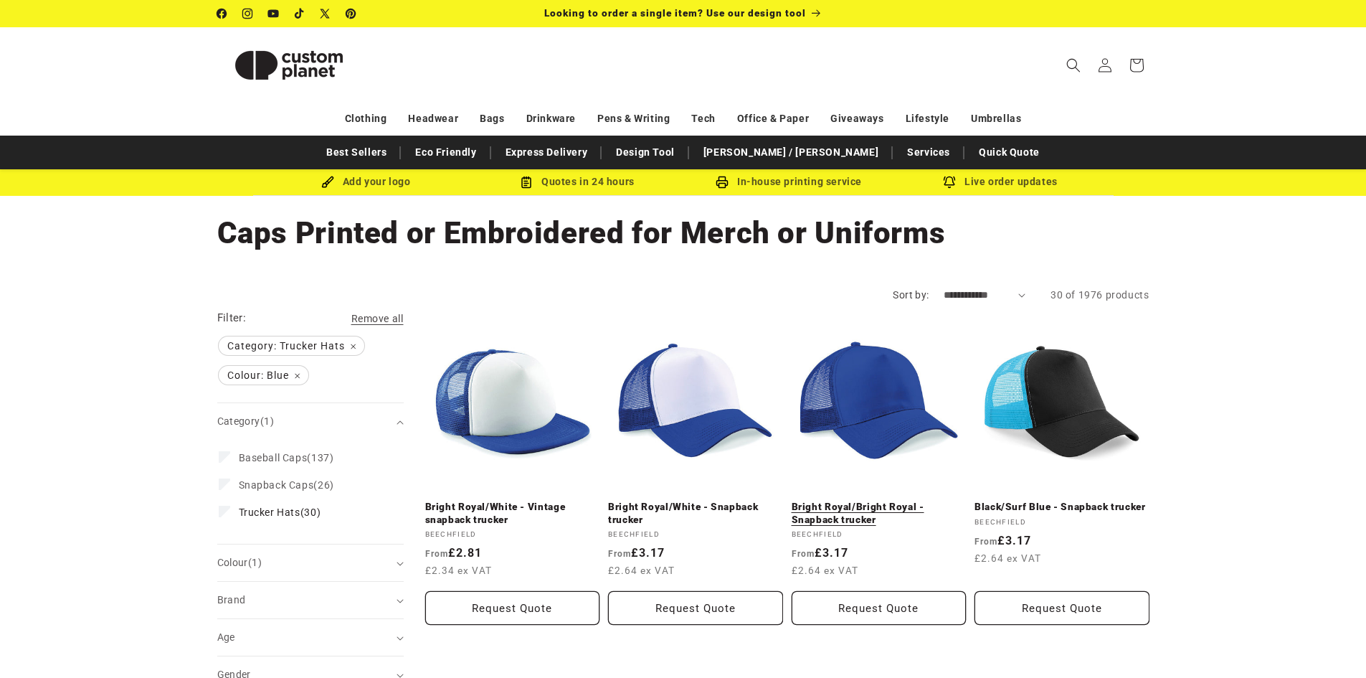
click at [852, 520] on link "Bright Royal/Bright Royal - Snapback trucker" at bounding box center [879, 513] width 175 height 25
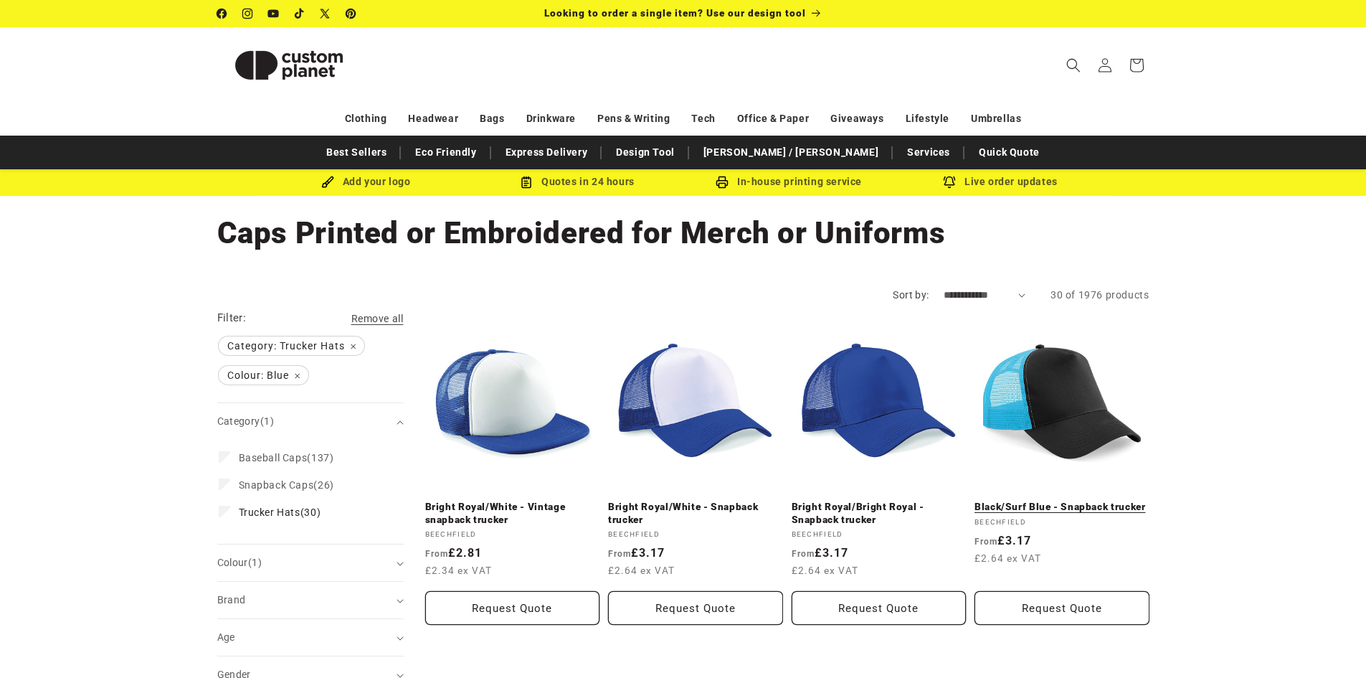
click at [1040, 506] on link "Black/Surf Blue - Snapback trucker" at bounding box center [1062, 507] width 175 height 13
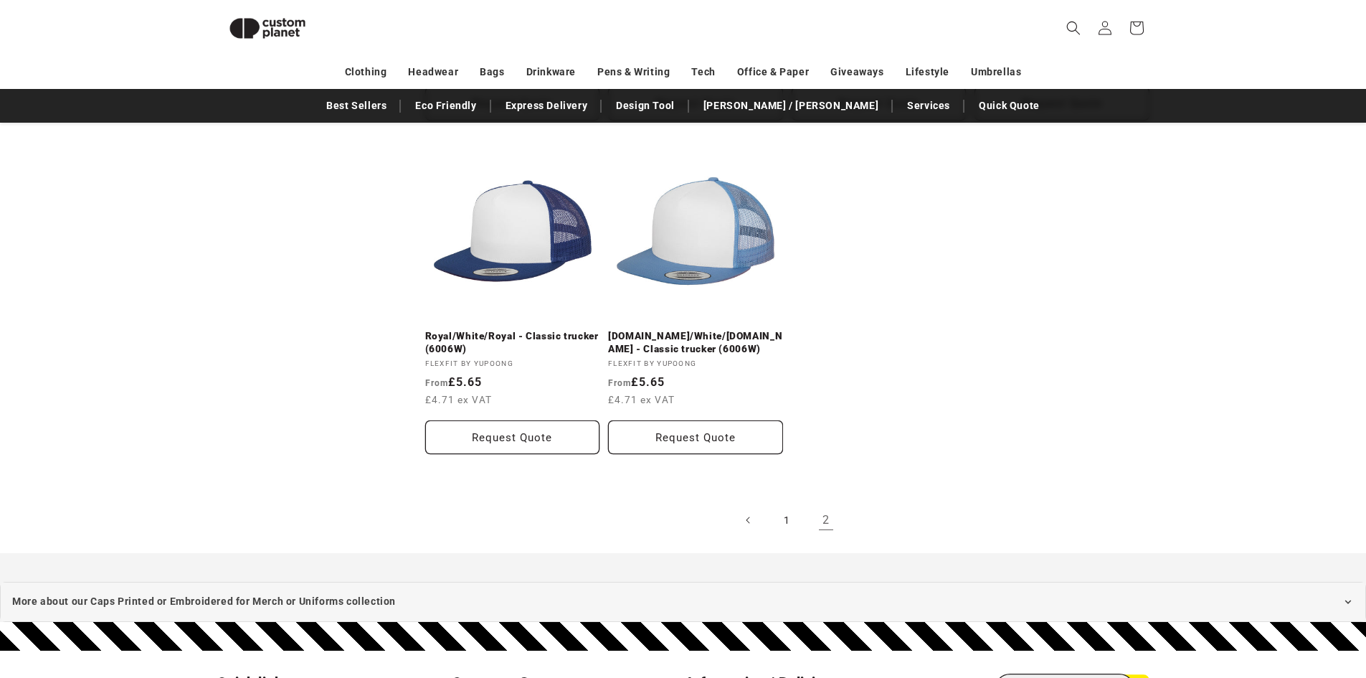
scroll to position [987, 0]
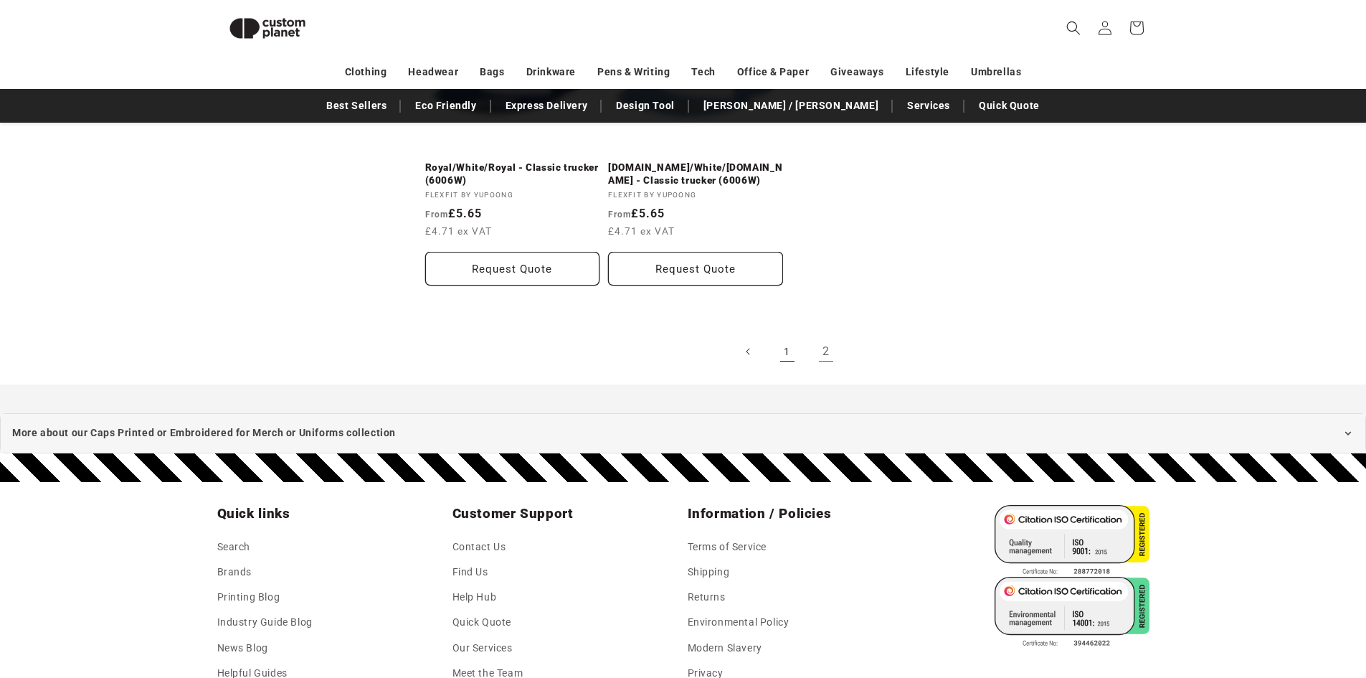
click at [782, 357] on link "1" at bounding box center [788, 352] width 32 height 32
